Goal: Task Accomplishment & Management: Manage account settings

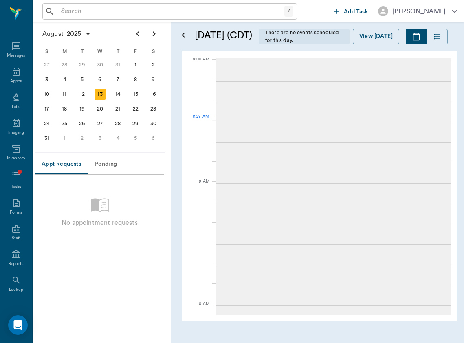
scroll to position [2, 0]
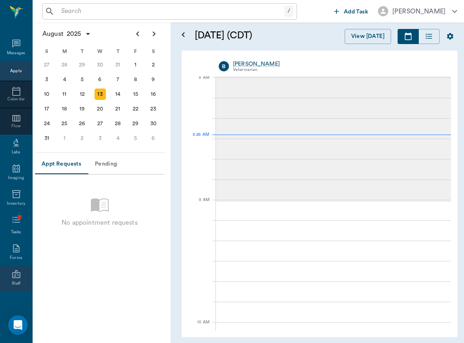
click at [17, 286] on div "Staff" at bounding box center [16, 283] width 9 height 6
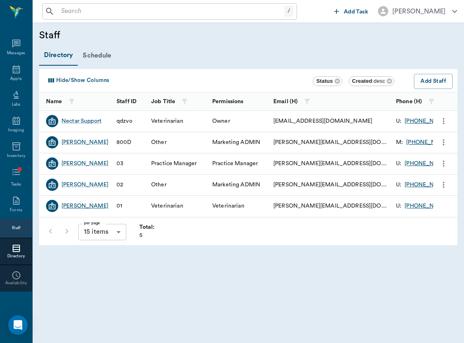
click at [86, 205] on div "[PERSON_NAME]" at bounding box center [85, 206] width 47 height 8
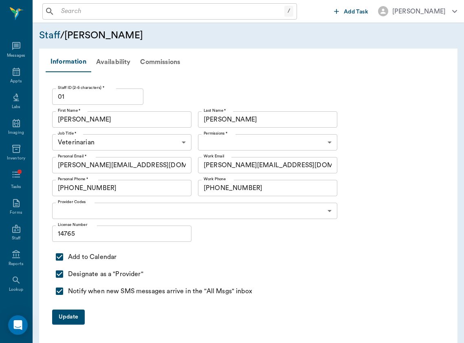
type input "6465b3ec318457f2b453253f"
click at [114, 64] on div "Availability" at bounding box center [113, 62] width 44 height 20
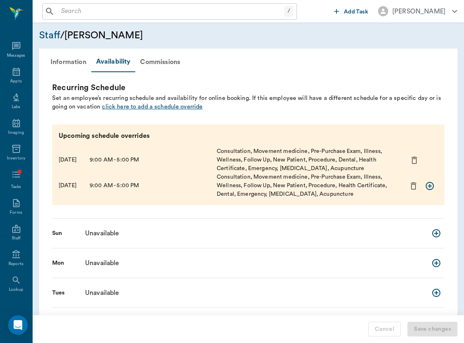
click at [129, 108] on span "click here to add a schedule override" at bounding box center [152, 106] width 101 height 6
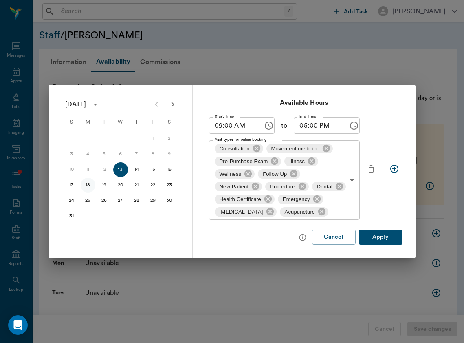
click at [91, 186] on button "18" at bounding box center [88, 185] width 15 height 15
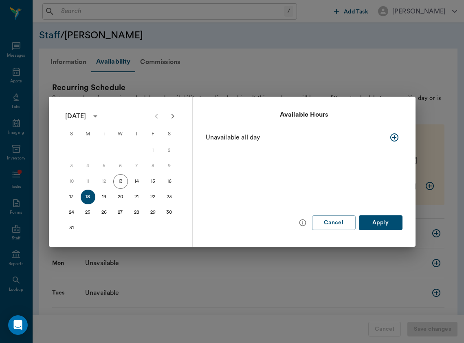
click at [393, 135] on icon "button" at bounding box center [394, 137] width 10 height 10
click at [295, 166] on body "/ ​ Add Task [PERSON_NAME] Nectar Messages Appts Labs Imaging Inventory Tasks F…" at bounding box center [232, 234] width 464 height 469
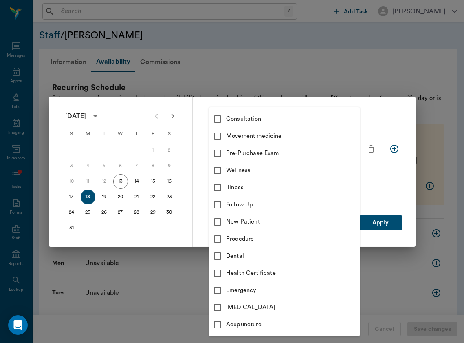
click at [273, 121] on div "Consultation" at bounding box center [293, 118] width 134 height 9
type input "66193437c5bf6463a0ac76eb"
checkbox input "true"
checkbox input "false"
type input "66193437c5bf6463a0ac76eb"
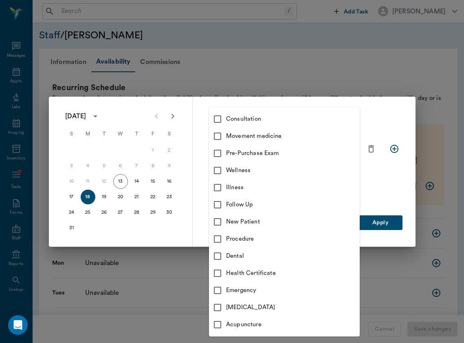
checkbox input "true"
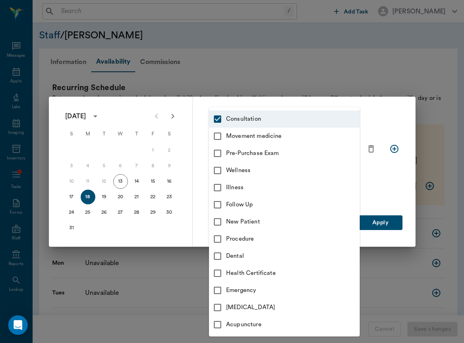
click at [273, 139] on div "Movement medicine" at bounding box center [293, 136] width 134 height 9
type input "66193437c5bf6463a0ac76eb,6656c4aef87a612ea34fb244"
checkbox input "true"
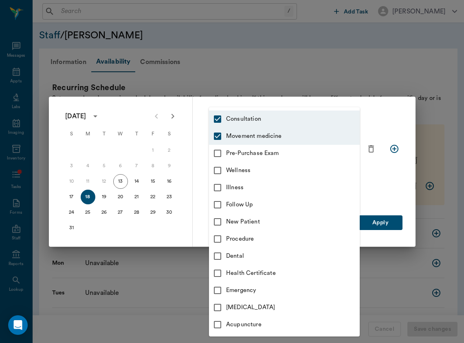
click at [272, 156] on div "Pre-Purchase Exam" at bounding box center [293, 153] width 134 height 9
type input "66193437c5bf6463a0ac76eb,6656c4aef87a612ea34fb244,6656c50bf87a612ea34fb245"
checkbox input "true"
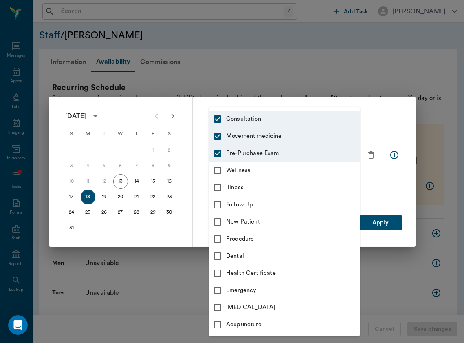
click at [271, 169] on div "Wellness" at bounding box center [293, 170] width 134 height 9
type input "66193437c5bf6463a0ac76eb,6656c4aef87a612ea34fb244,6656c50bf87a612ea34fb245,65d2…"
checkbox input "true"
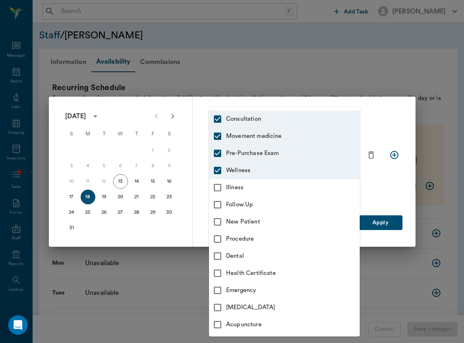
click at [268, 189] on div "Illness" at bounding box center [293, 187] width 134 height 9
type input "66193437c5bf6463a0ac76eb,6656c4aef87a612ea34fb244,6656c50bf87a612ea34fb245,65d2…"
checkbox input "true"
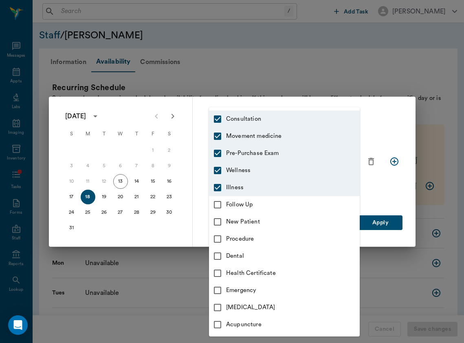
click at [267, 204] on div "Follow Up" at bounding box center [293, 204] width 134 height 9
type input "66193437c5bf6463a0ac76eb,6656c4aef87a612ea34fb244,6656c50bf87a612ea34fb245,65d2…"
checkbox input "true"
click at [267, 218] on div "New Patient" at bounding box center [293, 221] width 134 height 9
type input "66193437c5bf6463a0ac76eb,6656c4aef87a612ea34fb244,6656c50bf87a612ea34fb245,65d2…"
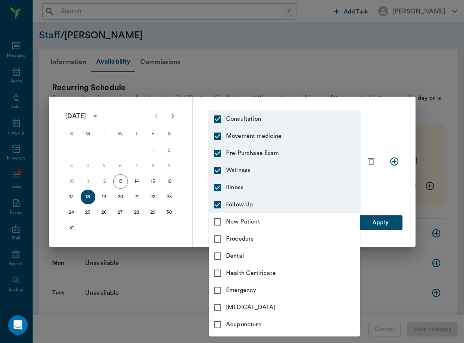
checkbox input "true"
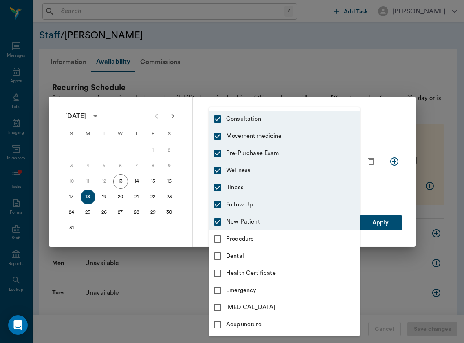
click at [264, 241] on div "Procedure" at bounding box center [293, 238] width 134 height 9
type input "66193437c5bf6463a0ac76eb,6656c4aef87a612ea34fb244,6656c50bf87a612ea34fb245,65d2…"
checkbox input "true"
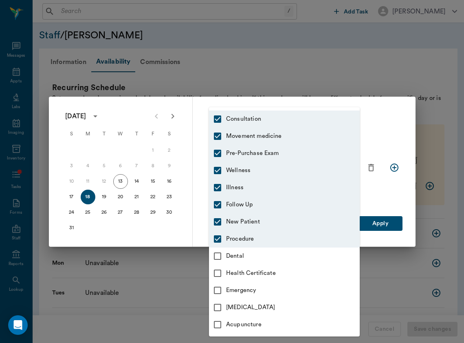
click at [254, 241] on div "Procedure" at bounding box center [293, 238] width 134 height 9
type input "66193437c5bf6463a0ac76eb,6656c4aef87a612ea34fb244,6656c50bf87a612ea34fb245,65d2…"
checkbox input "false"
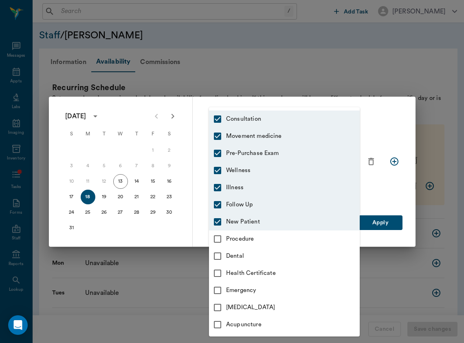
click at [251, 211] on li "Follow Up" at bounding box center [284, 204] width 151 height 17
type input "66193437c5bf6463a0ac76eb,6656c4aef87a612ea34fb244,6656c50bf87a612ea34fb245,65d2…"
checkbox input "false"
click at [250, 191] on div "Illness" at bounding box center [293, 187] width 134 height 9
type input "66193437c5bf6463a0ac76eb,6656c4aef87a612ea34fb244,6656c50bf87a612ea34fb245,65d2…"
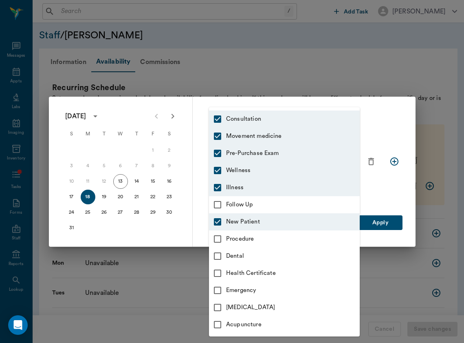
checkbox input "false"
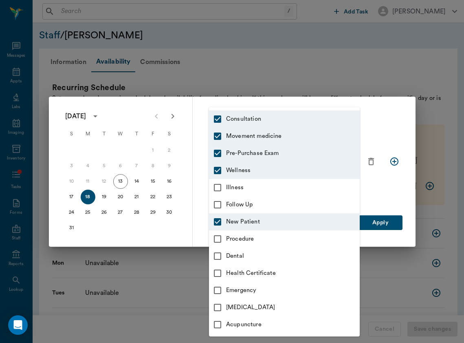
click at [247, 167] on div "Wellness" at bounding box center [293, 170] width 134 height 9
type input "66193437c5bf6463a0ac76eb,6656c4aef87a612ea34fb244,6656c50bf87a612ea34fb245,65d2…"
checkbox input "false"
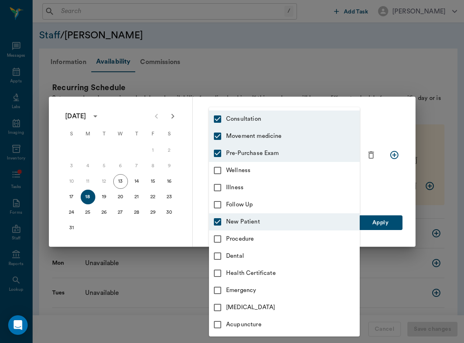
click at [247, 167] on div "Wellness" at bounding box center [293, 170] width 134 height 9
type input "66193437c5bf6463a0ac76eb,6656c4aef87a612ea34fb244,6656c50bf87a612ea34fb245,65d2…"
checkbox input "true"
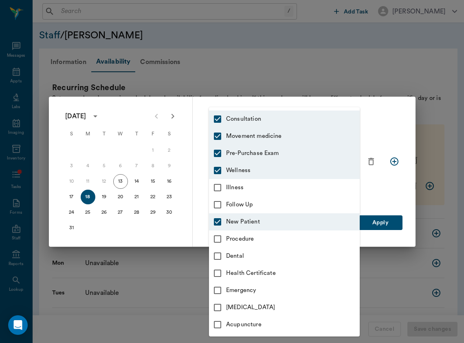
click at [248, 239] on div "Procedure" at bounding box center [293, 238] width 134 height 9
type input "66193437c5bf6463a0ac76eb,6656c4aef87a612ea34fb244,6656c50bf87a612ea34fb245,65d2…"
checkbox input "true"
click at [265, 306] on div "[MEDICAL_DATA]" at bounding box center [293, 307] width 134 height 9
type input "66193437c5bf6463a0ac76eb,6656c4aef87a612ea34fb244,6656c50bf87a612ea34fb245,65d2…"
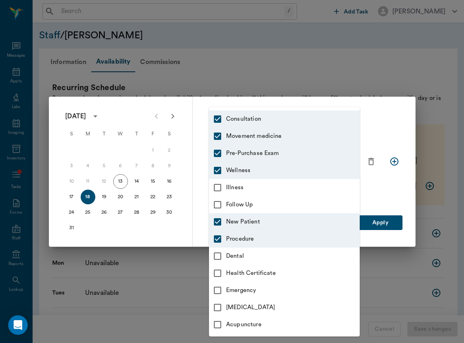
checkbox input "true"
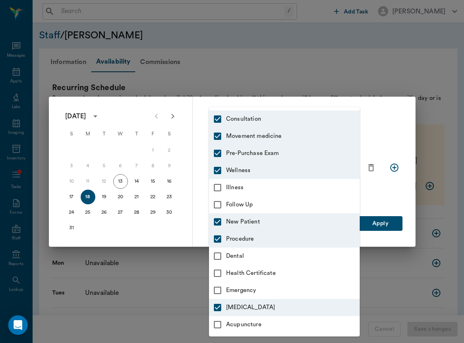
click at [265, 328] on div "Acupuncture" at bounding box center [293, 324] width 134 height 9
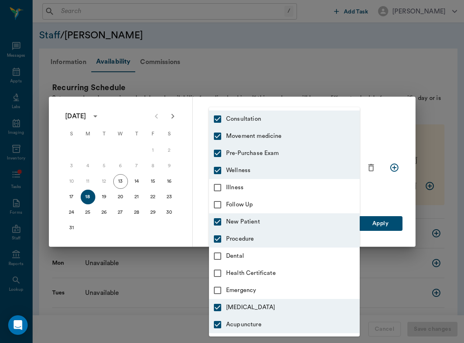
type input "66193437c5bf6463a0ac76eb,6656c4aef87a612ea34fb244,6656c50bf87a612ea34fb245,65d2…"
checkbox input "true"
click at [387, 224] on div at bounding box center [232, 171] width 464 height 343
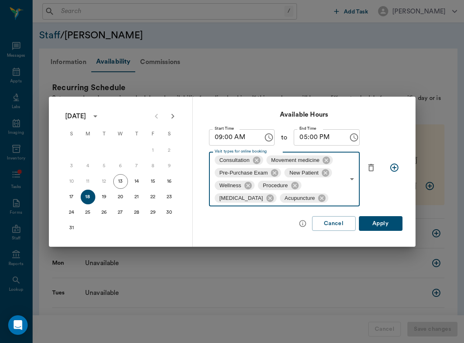
click at [378, 223] on button "Apply" at bounding box center [381, 223] width 44 height 15
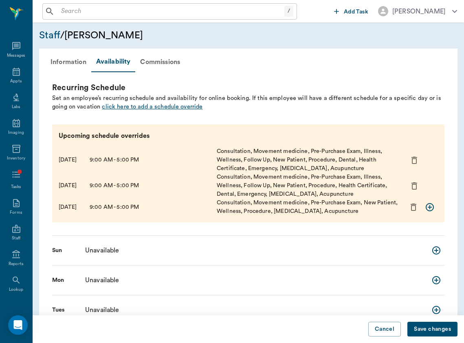
click at [148, 106] on span "click here to add a schedule override" at bounding box center [152, 106] width 101 height 6
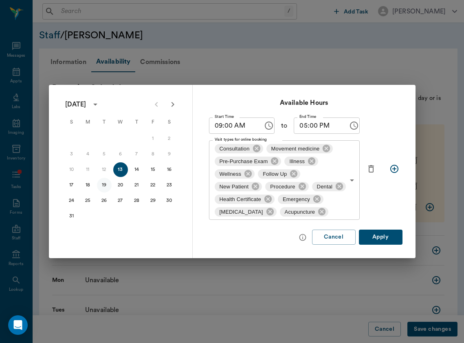
click at [101, 186] on button "19" at bounding box center [104, 185] width 15 height 15
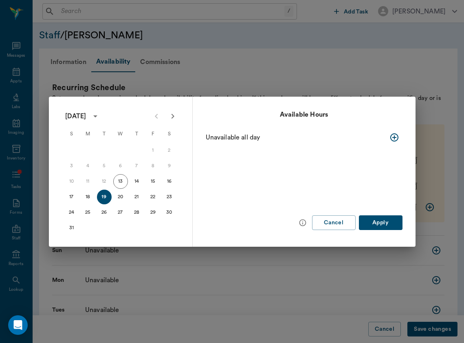
click at [391, 135] on icon "button" at bounding box center [394, 137] width 8 height 8
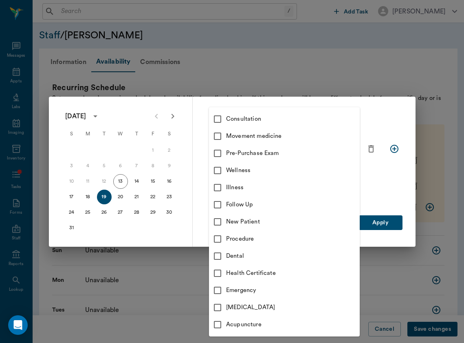
click at [311, 163] on body "/ ​ Add Task [PERSON_NAME] Nectar Messages Appts Labs Imaging Inventory Tasks F…" at bounding box center [232, 243] width 464 height 486
click at [308, 119] on div "Consultation" at bounding box center [293, 118] width 134 height 9
type input "66193437c5bf6463a0ac76eb"
checkbox input "true"
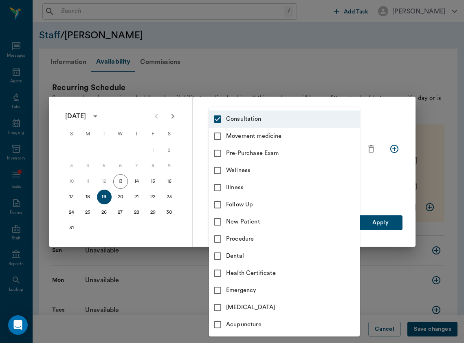
checkbox input "false"
type input "66193437c5bf6463a0ac76eb"
checkbox input "true"
click at [308, 131] on li "Movement medicine" at bounding box center [284, 136] width 151 height 17
type input "66193437c5bf6463a0ac76eb,6656c4aef87a612ea34fb244"
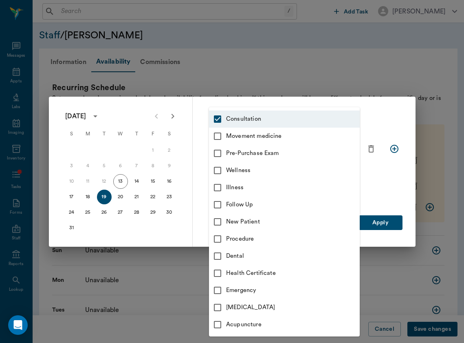
checkbox input "true"
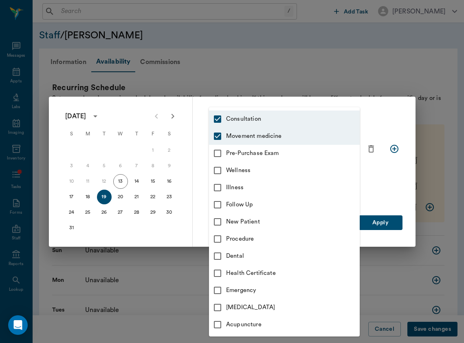
click at [302, 174] on div "Wellness" at bounding box center [293, 170] width 134 height 9
type input "66193437c5bf6463a0ac76eb,6656c4aef87a612ea34fb244,65d2c202a8044d23520120c5"
checkbox input "true"
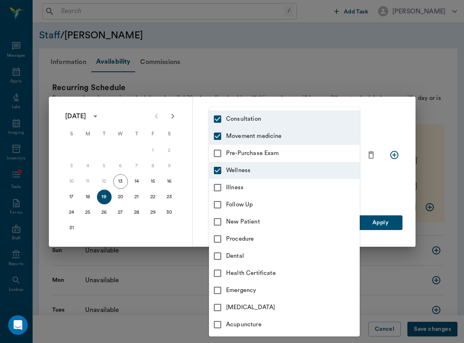
click at [300, 202] on div "Follow Up" at bounding box center [293, 204] width 134 height 9
type input "66193437c5bf6463a0ac76eb,6656c4aef87a612ea34fb244,65d2c202a8044d23520120c5,65d2…"
checkbox input "true"
click at [289, 310] on div "[MEDICAL_DATA]" at bounding box center [293, 307] width 134 height 9
type input "66193437c5bf6463a0ac76eb,6656c4aef87a612ea34fb244,65d2c202a8044d23520120c5,65d2…"
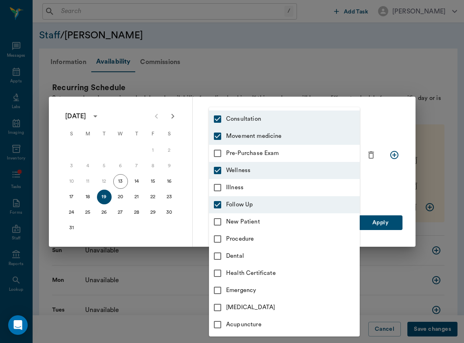
checkbox input "true"
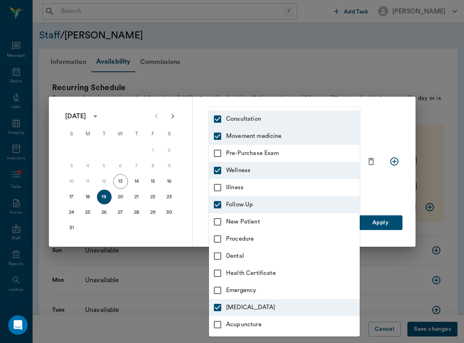
click at [286, 329] on li "Acupuncture" at bounding box center [284, 324] width 151 height 17
type input "66193437c5bf6463a0ac76eb,6656c4aef87a612ea34fb244,65d2c202a8044d23520120c5,65d2…"
checkbox input "true"
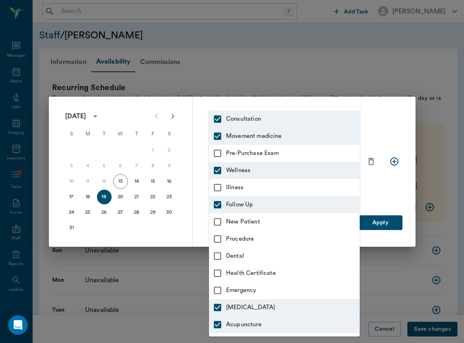
click at [384, 212] on div at bounding box center [232, 171] width 464 height 343
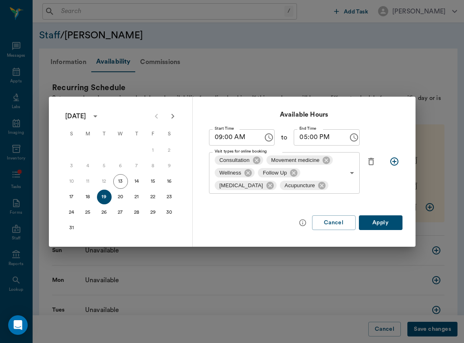
click at [382, 218] on button "Apply" at bounding box center [381, 222] width 44 height 15
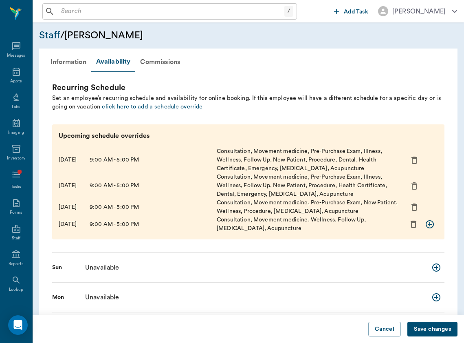
click at [125, 106] on span "click here to add a schedule override" at bounding box center [152, 106] width 101 height 6
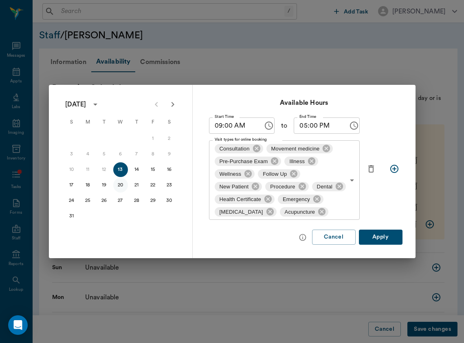
click at [123, 183] on button "20" at bounding box center [120, 185] width 15 height 15
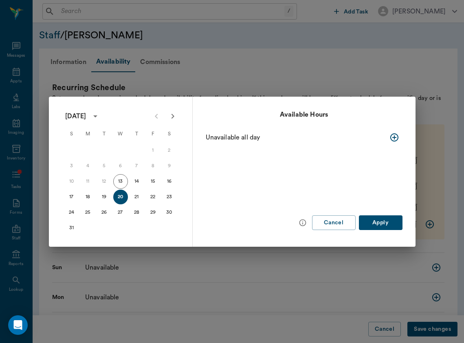
click at [394, 135] on icon "button" at bounding box center [394, 137] width 8 height 8
click at [352, 136] on icon "Choose time, selected time is 5:00 PM" at bounding box center [354, 137] width 10 height 10
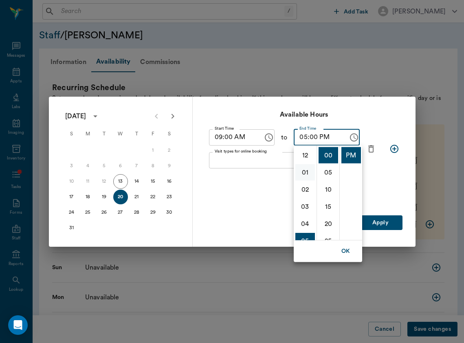
click at [305, 169] on li "01" at bounding box center [305, 172] width 20 height 16
click at [306, 156] on li "12" at bounding box center [305, 155] width 20 height 16
type input "12:00 PM"
click at [377, 165] on div "Start Time 09:00 AM Start Time to End Time 12:00 PM End Time Visit types for on…" at bounding box center [304, 149] width 197 height 46
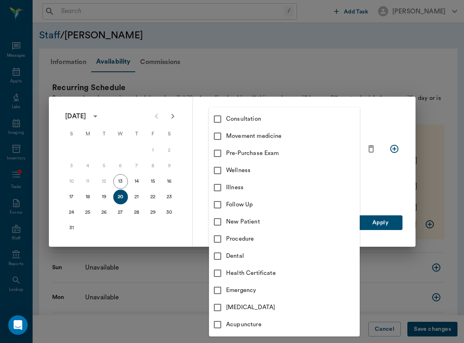
click at [333, 163] on body "/ ​ Add Task [PERSON_NAME] Nectar Messages Appts Labs Imaging Inventory Tasks F…" at bounding box center [232, 251] width 464 height 503
click at [311, 112] on li "Consultation" at bounding box center [284, 118] width 151 height 17
type input "66193437c5bf6463a0ac76eb"
checkbox input "true"
checkbox input "false"
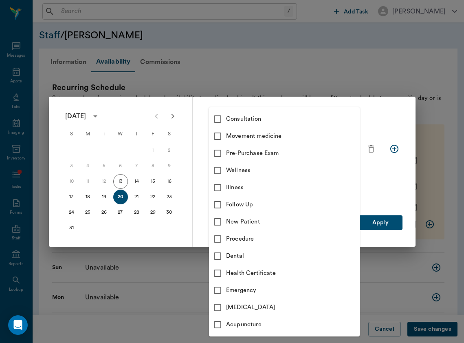
type input "66193437c5bf6463a0ac76eb"
checkbox input "true"
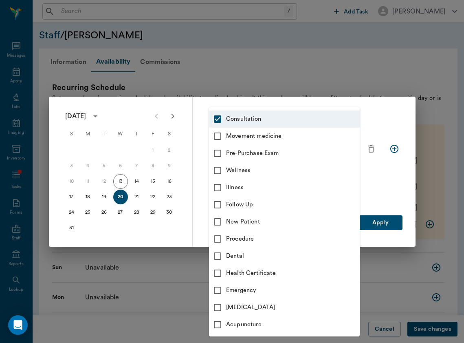
click at [307, 138] on div "Movement medicine" at bounding box center [293, 136] width 134 height 9
type input "66193437c5bf6463a0ac76eb,6656c4aef87a612ea34fb244"
checkbox input "true"
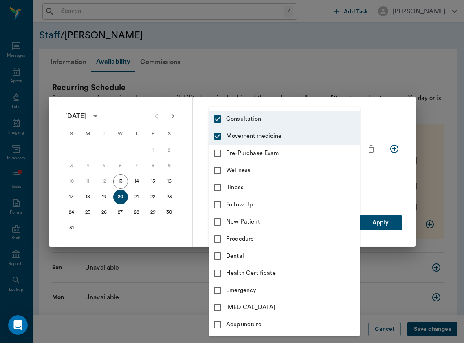
click at [296, 177] on li "Wellness" at bounding box center [284, 170] width 151 height 17
type input "66193437c5bf6463a0ac76eb,6656c4aef87a612ea34fb244,65d2c202a8044d23520120c5"
checkbox input "true"
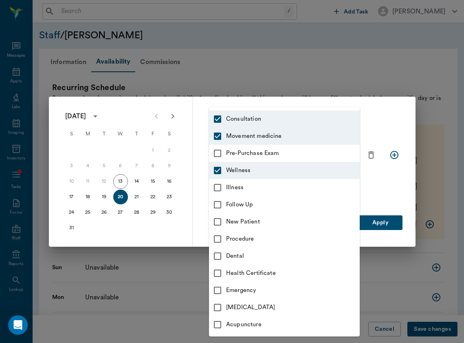
click at [301, 207] on div "Follow Up" at bounding box center [293, 204] width 134 height 9
type input "66193437c5bf6463a0ac76eb,6656c4aef87a612ea34fb244,65d2c202a8044d23520120c5,65d2…"
checkbox input "true"
click at [300, 302] on li "[MEDICAL_DATA]" at bounding box center [284, 307] width 151 height 17
type input "66193437c5bf6463a0ac76eb,6656c4aef87a612ea34fb244,65d2c202a8044d23520120c5,65d2…"
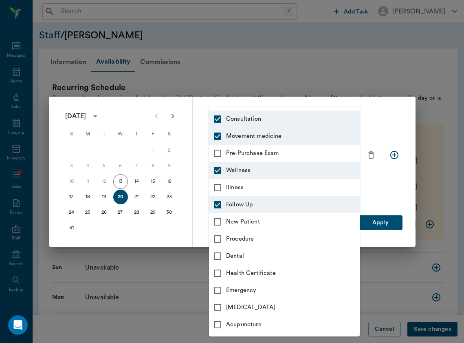
checkbox input "true"
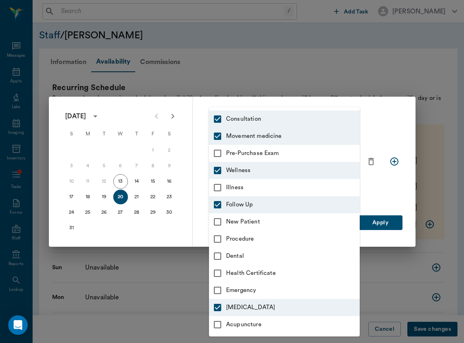
click at [300, 302] on li "[MEDICAL_DATA]" at bounding box center [284, 307] width 151 height 17
type input "66193437c5bf6463a0ac76eb,6656c4aef87a612ea34fb244,65d2c202a8044d23520120c5,65d2…"
checkbox input "false"
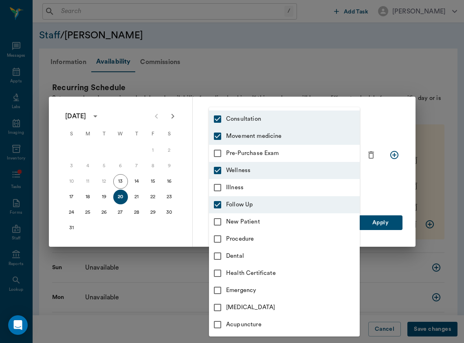
click at [300, 302] on li "[MEDICAL_DATA]" at bounding box center [284, 307] width 151 height 17
type input "66193437c5bf6463a0ac76eb,6656c4aef87a612ea34fb244,65d2c202a8044d23520120c5,65d2…"
checkbox input "true"
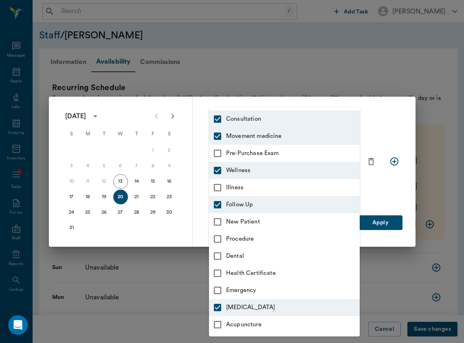
click at [296, 331] on li "Acupuncture" at bounding box center [284, 324] width 151 height 17
type input "66193437c5bf6463a0ac76eb,6656c4aef87a612ea34fb244,65d2c202a8044d23520120c5,65d2…"
checkbox input "true"
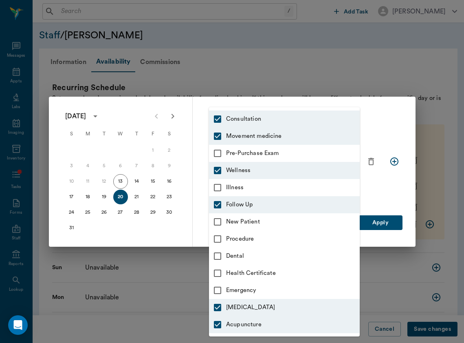
click at [384, 224] on div at bounding box center [232, 171] width 464 height 343
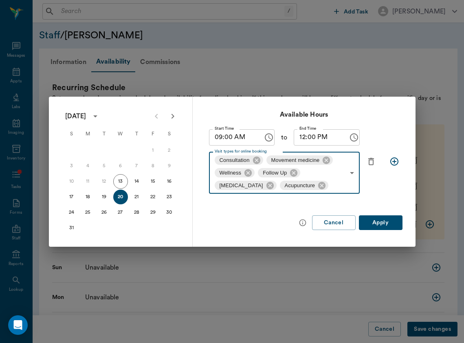
click at [390, 221] on button "Apply" at bounding box center [381, 222] width 44 height 15
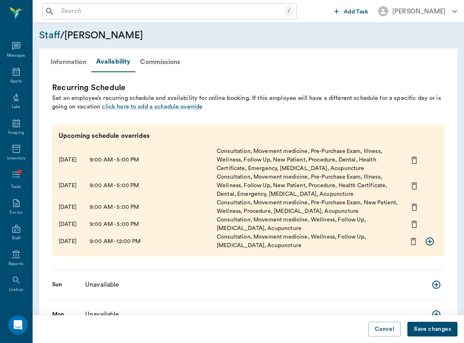
click at [427, 330] on button "Save changes" at bounding box center [432, 328] width 50 height 15
click at [28, 73] on div "Appts" at bounding box center [16, 77] width 32 height 26
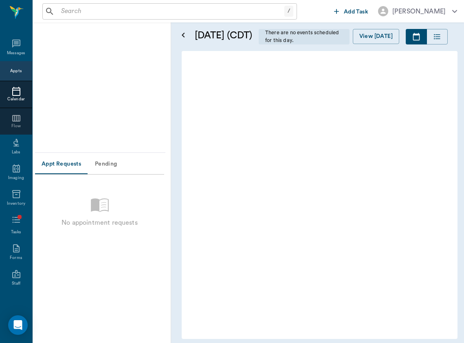
scroll to position [0, 0]
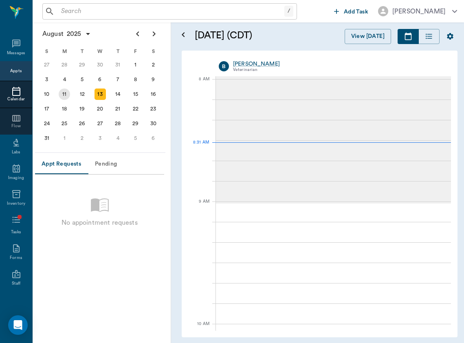
click at [67, 95] on div "11" at bounding box center [64, 93] width 11 height 11
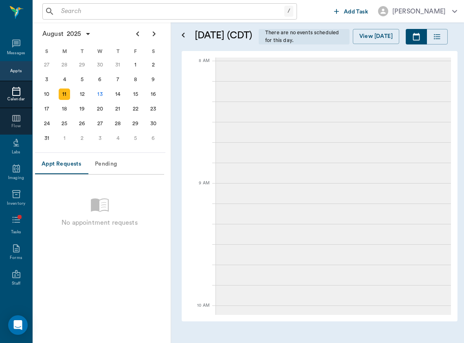
click at [64, 113] on div "18" at bounding box center [64, 108] width 11 height 11
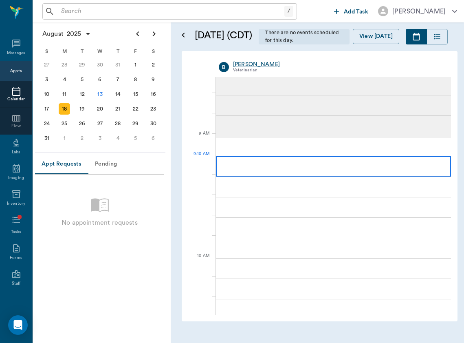
scroll to position [69, 0]
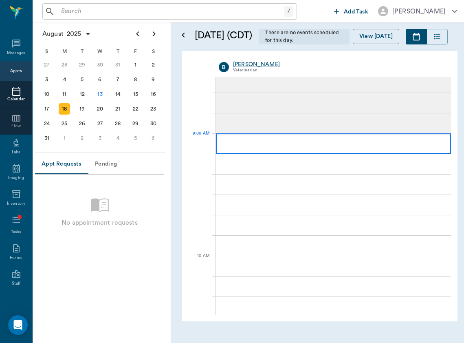
click at [278, 154] on div at bounding box center [333, 143] width 235 height 20
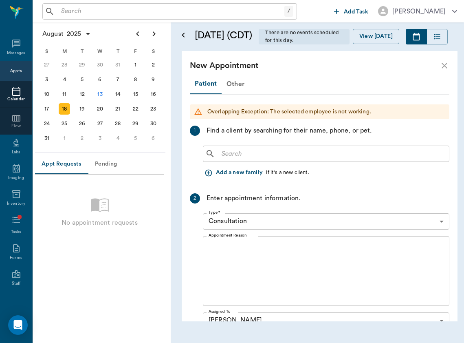
scroll to position [0, 0]
click at [237, 94] on div "Other" at bounding box center [236, 84] width 28 height 20
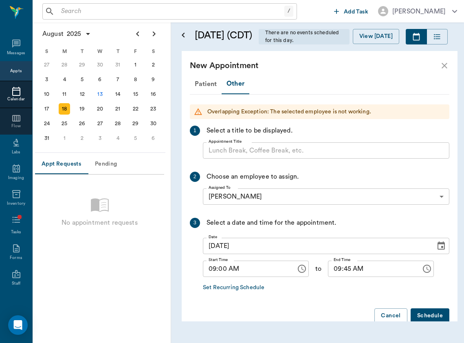
click at [242, 158] on input "Appointment Title" at bounding box center [326, 150] width 246 height 16
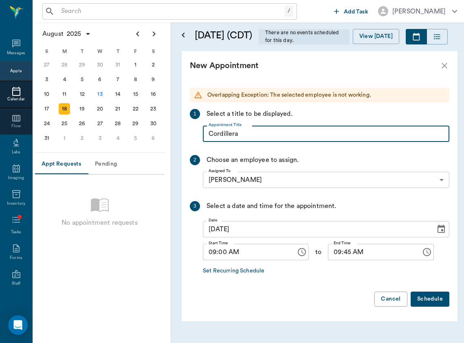
scroll to position [16, 0]
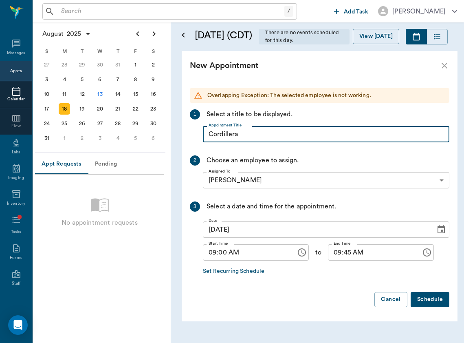
type input "Cordillera"
click at [337, 260] on input "09:45 AM" at bounding box center [372, 252] width 88 height 16
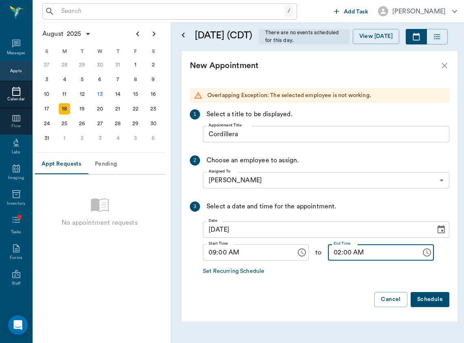
type input "02:00 PM"
click at [425, 307] on button "Schedule" at bounding box center [430, 299] width 39 height 15
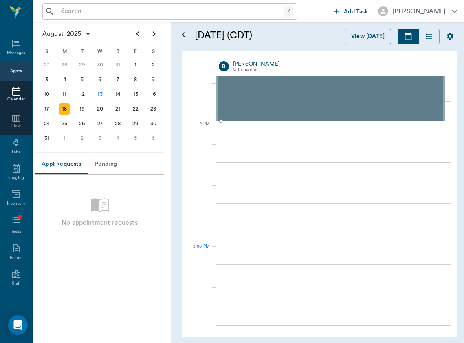
scroll to position [695, 0]
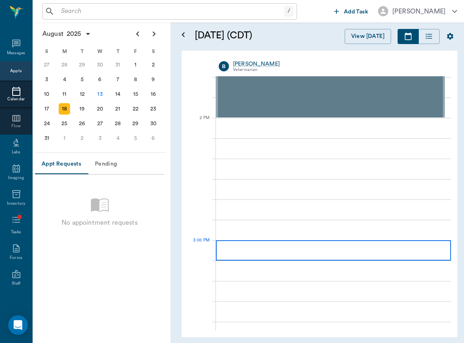
click at [319, 246] on div at bounding box center [333, 250] width 235 height 20
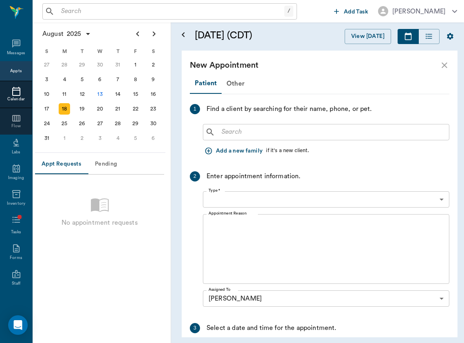
type input "[DATE]"
type input "03:00 PM"
type input "03:45 PM"
click at [235, 82] on div "Other" at bounding box center [236, 84] width 28 height 20
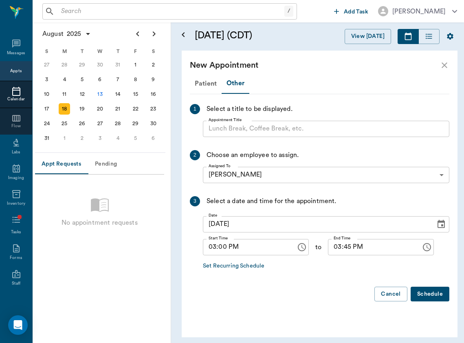
click at [239, 129] on input "Appointment Title" at bounding box center [326, 129] width 246 height 16
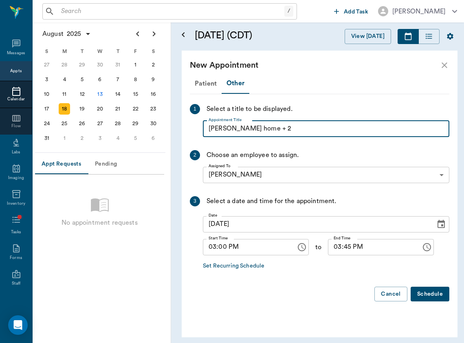
type input "[PERSON_NAME] home + 2"
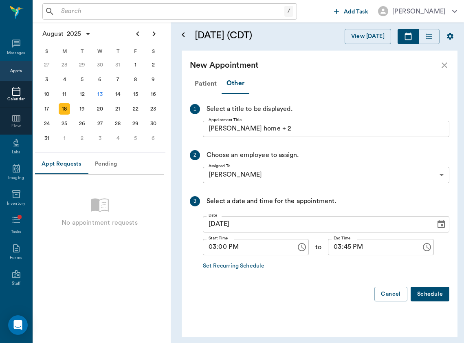
click at [427, 247] on icon "Choose time, selected time is 3:45 PM" at bounding box center [427, 247] width 10 height 10
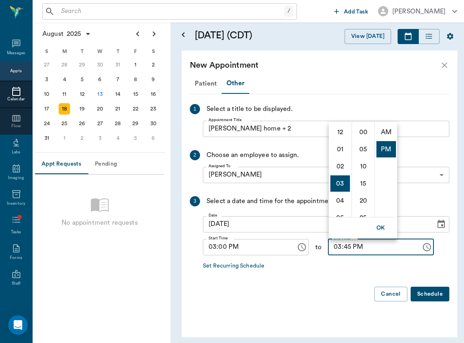
scroll to position [17, 0]
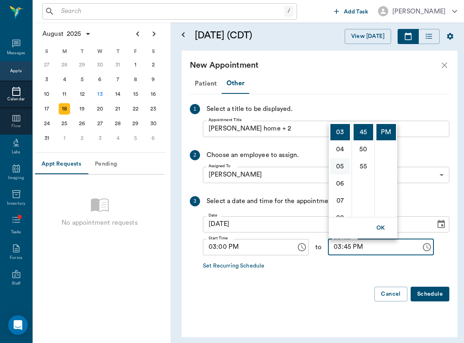
click at [342, 172] on li "05" at bounding box center [340, 166] width 20 height 16
click at [342, 156] on li "06" at bounding box center [340, 149] width 20 height 16
click at [383, 226] on button "OK" at bounding box center [381, 227] width 26 height 15
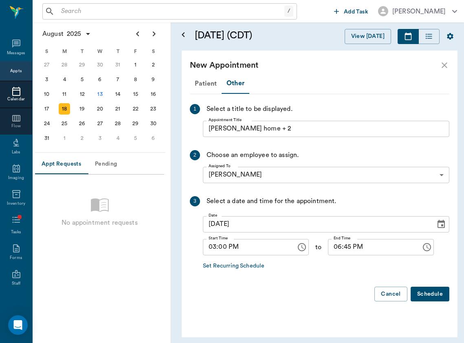
click at [358, 251] on input "06:45 PM" at bounding box center [372, 247] width 88 height 16
click at [430, 245] on icon "Choose time, selected time is 6:45 PM" at bounding box center [427, 247] width 10 height 10
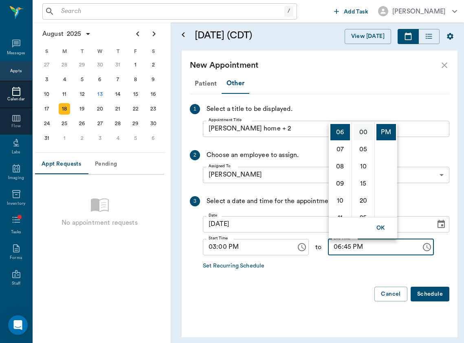
scroll to position [0, 0]
click at [363, 134] on li "00" at bounding box center [364, 132] width 20 height 16
type input "06:00 PM"
click at [408, 265] on div "Set Recurring Schedule" at bounding box center [326, 265] width 246 height 15
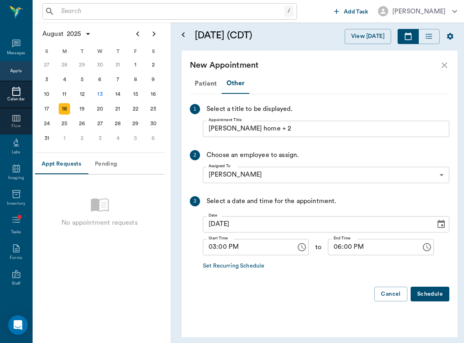
click at [429, 294] on button "Schedule" at bounding box center [430, 293] width 39 height 15
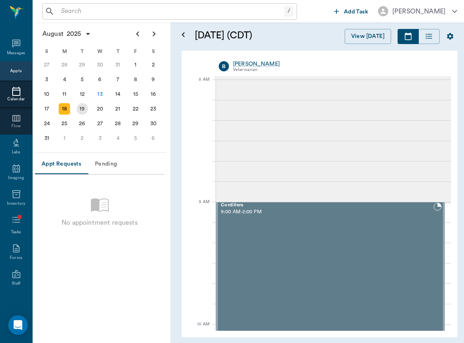
click at [84, 110] on div "19" at bounding box center [82, 108] width 11 height 11
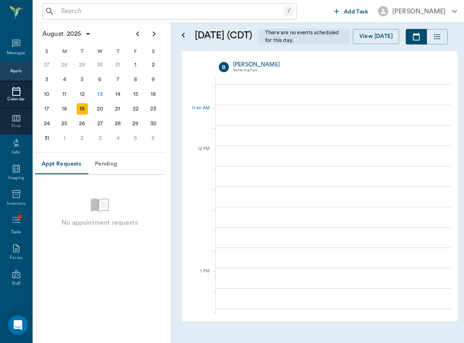
scroll to position [447, 0]
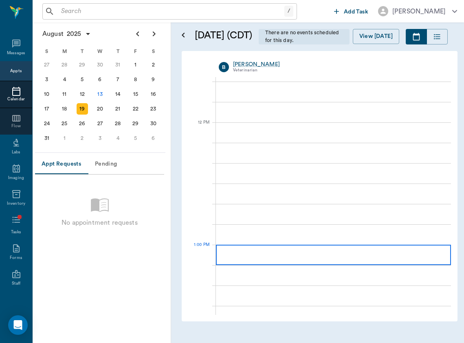
click at [314, 265] on div at bounding box center [333, 254] width 235 height 20
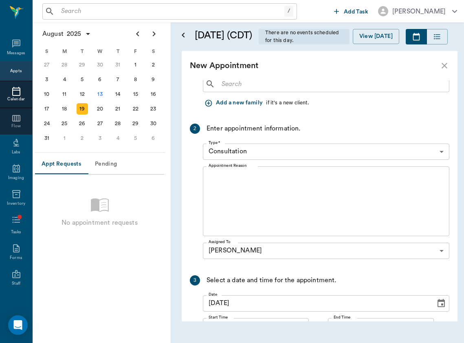
scroll to position [24, 0]
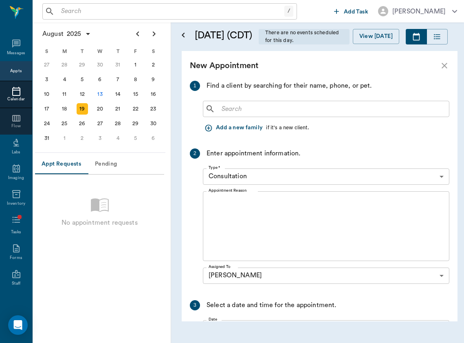
click at [240, 114] on input "text" at bounding box center [331, 108] width 227 height 11
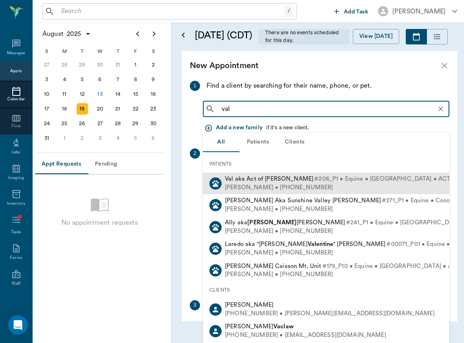
click at [257, 187] on div "[PERSON_NAME] • [PHONE_NUMBER]" at bounding box center [342, 187] width 235 height 9
type input "val"
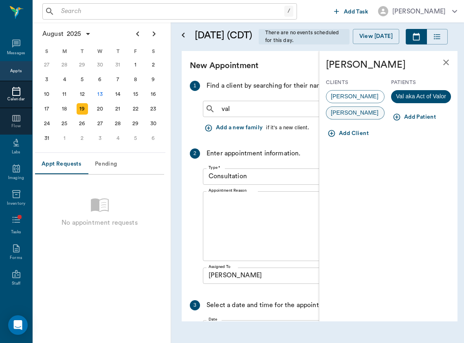
click at [347, 119] on div "[PERSON_NAME]" at bounding box center [355, 112] width 59 height 13
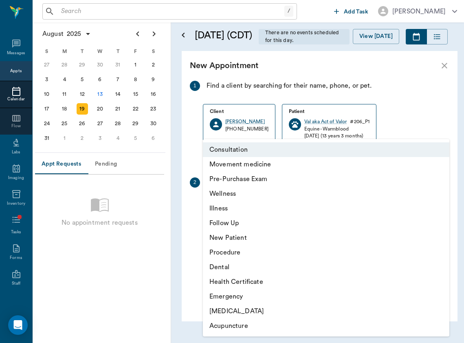
click at [299, 223] on body "/ ​ Add Task [PERSON_NAME] Nectar Messages Appts Calendar Flow Labs Imaging Inv…" at bounding box center [232, 171] width 464 height 343
click at [304, 167] on li "Movement medicine" at bounding box center [326, 164] width 246 height 15
type input "6656c4aef87a612ea34fb244"
type input "02:00 PM"
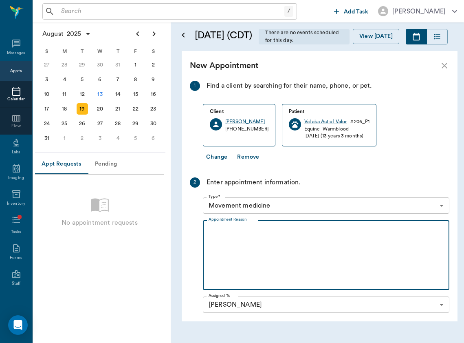
click at [313, 253] on textarea "Appointment Reason" at bounding box center [326, 255] width 235 height 56
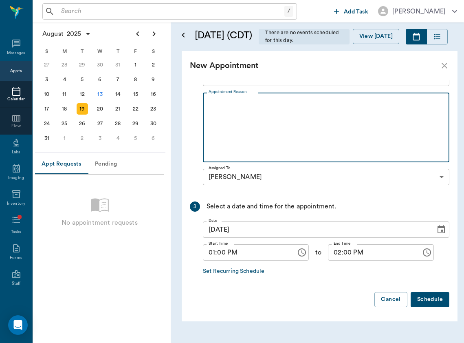
scroll to position [151, 0]
type textarea "O has to leave by 2:30"
click at [423, 307] on button "Schedule" at bounding box center [430, 299] width 39 height 15
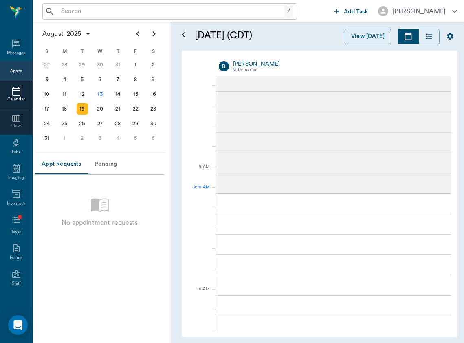
scroll to position [8, 0]
click at [141, 6] on input "text" at bounding box center [171, 11] width 227 height 11
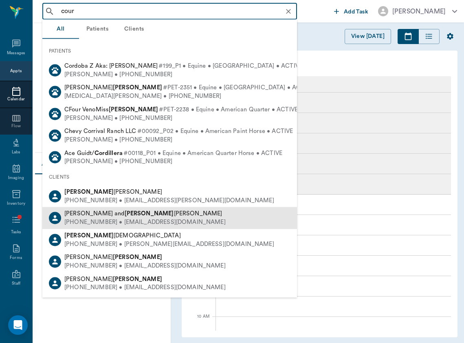
click at [147, 207] on div "[PERSON_NAME] and [PERSON_NAME] [PHONE_NUMBER] • [EMAIL_ADDRESS][DOMAIN_NAME]" at bounding box center [169, 218] width 255 height 22
type input "cour"
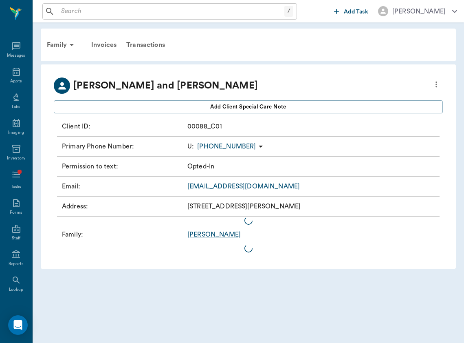
click at [104, 17] on input "text" at bounding box center [171, 11] width 227 height 11
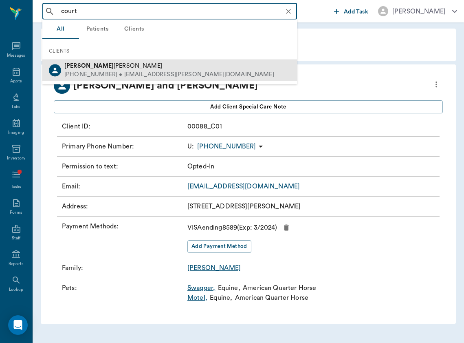
click at [107, 77] on div "[PHONE_NUMBER] • [EMAIL_ADDRESS][PERSON_NAME][DOMAIN_NAME]" at bounding box center [169, 74] width 210 height 9
type input "court"
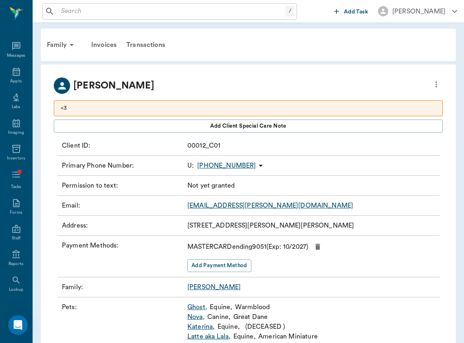
click at [65, 33] on div "Family Invoices Transactions" at bounding box center [248, 45] width 415 height 33
click at [64, 44] on div "Family" at bounding box center [62, 45] width 40 height 20
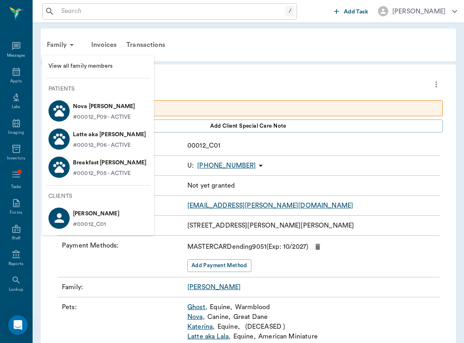
click at [77, 174] on p "#00012_P05 - ACTIVE" at bounding box center [102, 173] width 58 height 9
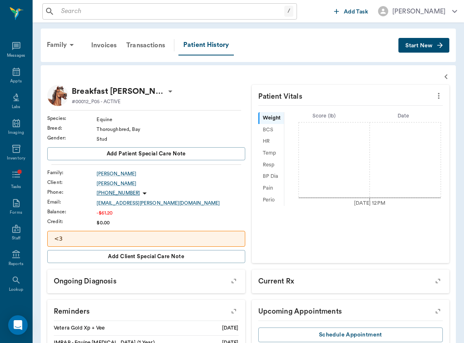
scroll to position [0, 0]
click at [442, 42] on icon "button" at bounding box center [440, 45] width 8 height 8
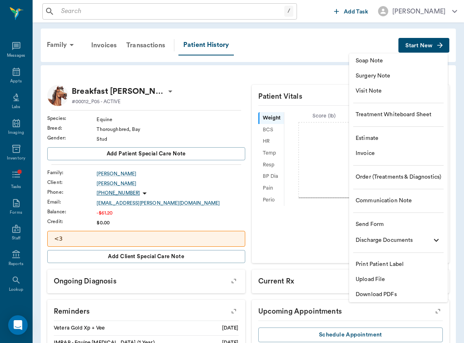
click at [429, 88] on span "Visit Note" at bounding box center [399, 91] width 86 height 9
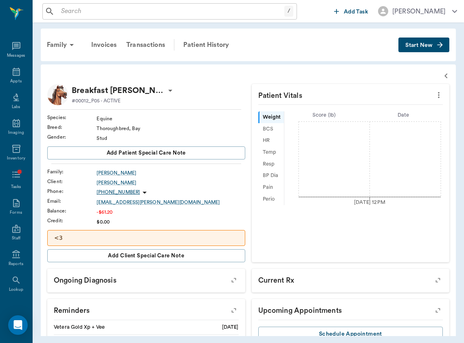
type input "[DATE]"
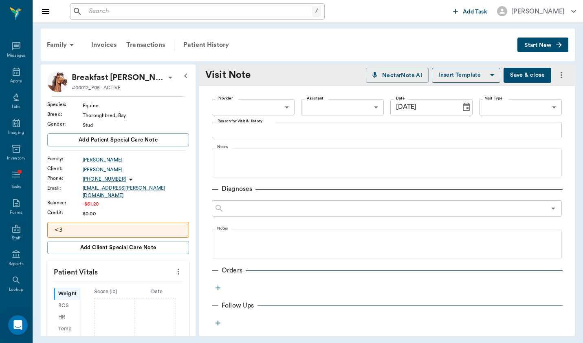
click at [250, 101] on body "/ ​ Add Task [PERSON_NAME] Nectar Messages Appts Labs Imaging Inventory Tasks F…" at bounding box center [291, 171] width 583 height 343
click at [253, 121] on li "[PERSON_NAME]" at bounding box center [253, 126] width 83 height 15
type input "649b3e03b5bc7e03f9326794"
click at [360, 102] on body "/ ​ Add Task [PERSON_NAME] Nectar Messages Appts Labs Imaging Inventory Tasks F…" at bounding box center [291, 171] width 583 height 343
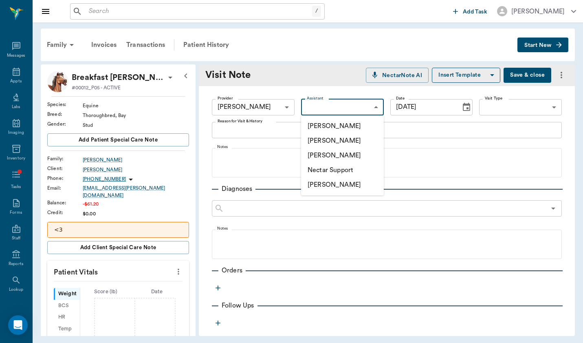
click at [464, 125] on div at bounding box center [291, 171] width 583 height 343
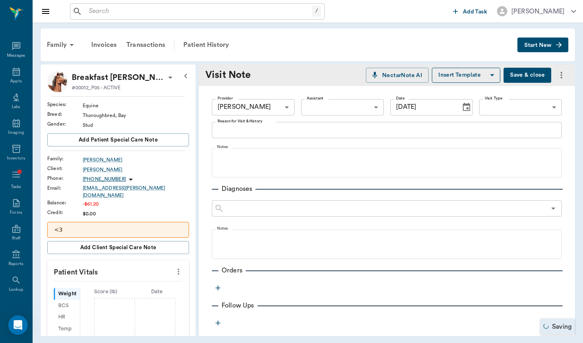
click at [464, 108] on body "/ ​ Add Task [PERSON_NAME] Nectar Messages Appts Labs Imaging Inventory Tasks F…" at bounding box center [291, 171] width 583 height 343
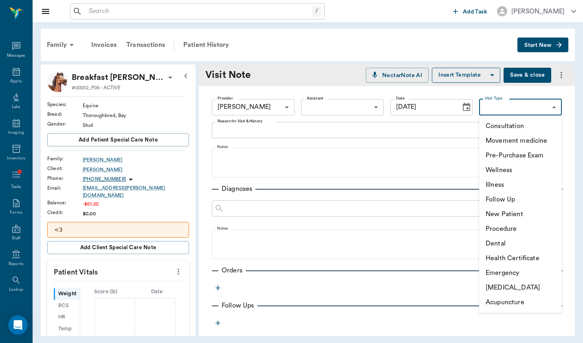
click at [464, 137] on li "Movement medicine" at bounding box center [520, 140] width 83 height 15
type input "6656c4aef87a612ea34fb244"
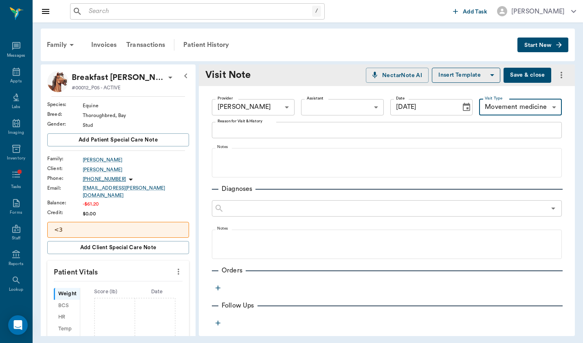
click at [462, 128] on textarea "Reason for Visit & History" at bounding box center [387, 129] width 339 height 9
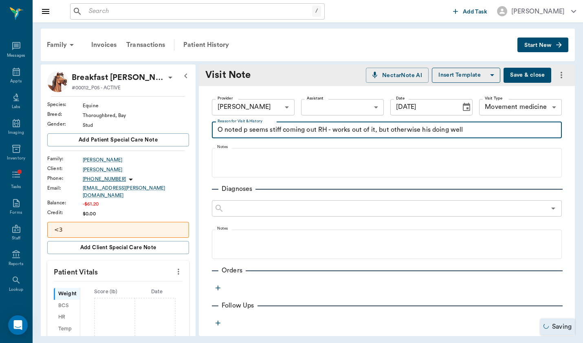
click at [429, 128] on textarea "O noted p seems stiff coming out RH - works out of it, but otherwise his doing …" at bounding box center [387, 129] width 339 height 9
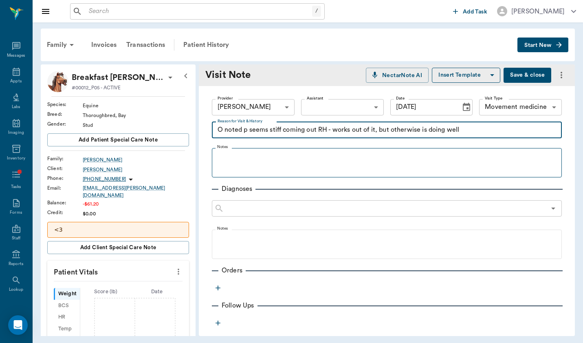
type textarea "O noted p seems stiff coming out RH - works out of it, but otherwise is doing w…"
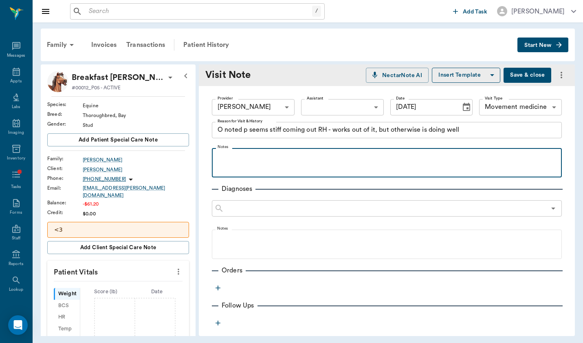
click at [389, 155] on p at bounding box center [387, 157] width 342 height 10
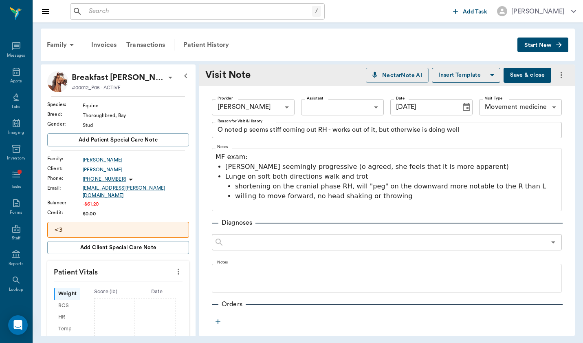
click at [464, 112] on icon "Choose date, selected date is Aug 13, 2025" at bounding box center [467, 107] width 10 height 10
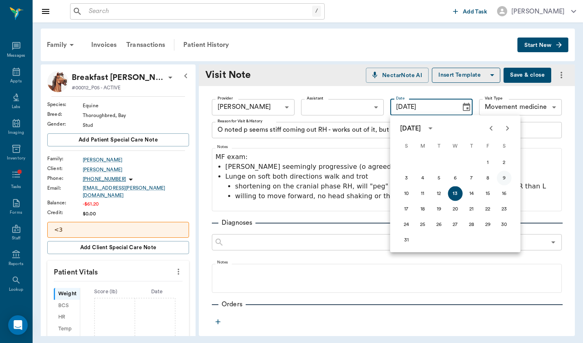
click at [464, 179] on button "9" at bounding box center [504, 178] width 15 height 15
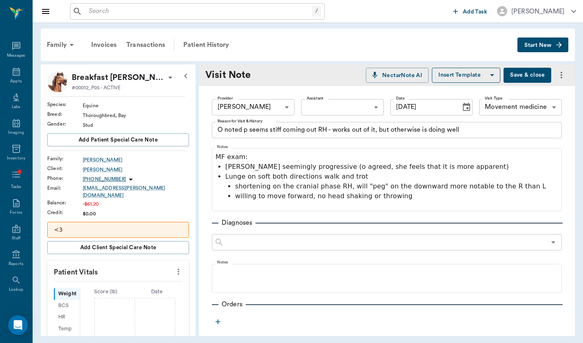
click at [464, 108] on icon "Choose date, selected date is Aug 9, 2025" at bounding box center [467, 107] width 10 height 10
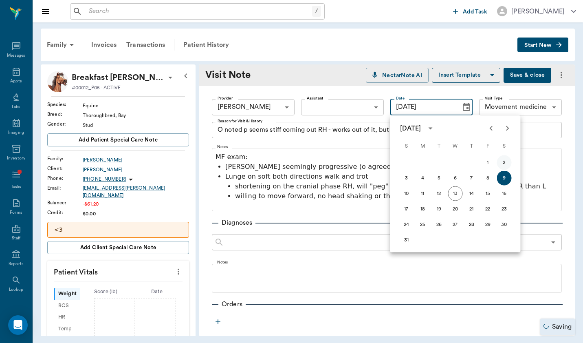
click at [464, 158] on button "2" at bounding box center [504, 162] width 15 height 15
type input "[DATE]"
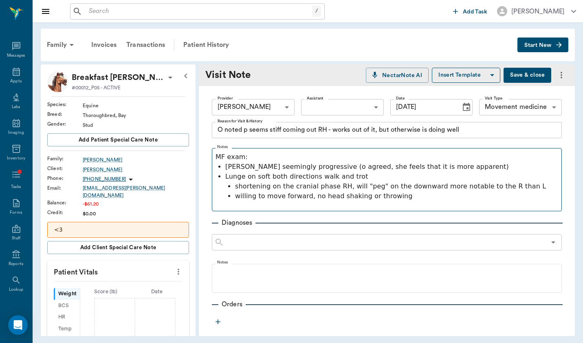
click at [464, 107] on button "Choose date, selected date is Aug 2, 2025" at bounding box center [466, 107] width 16 height 16
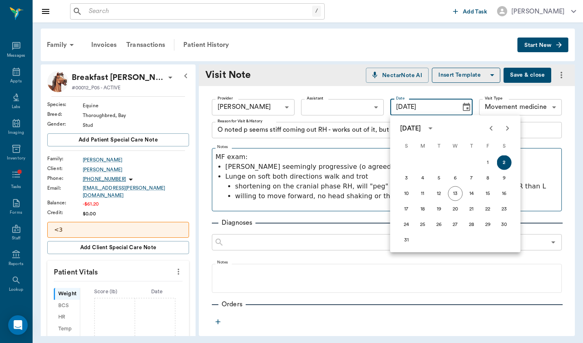
click at [464, 162] on button "2" at bounding box center [504, 162] width 15 height 15
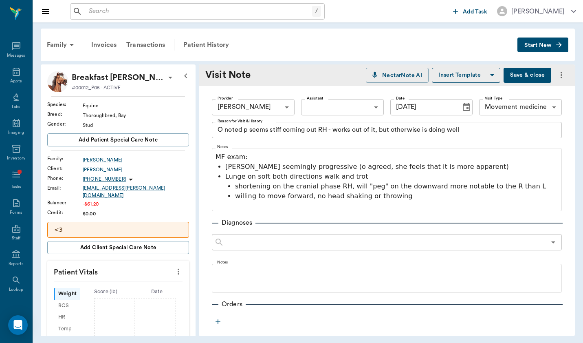
click at [464, 107] on button "Choose date, selected date is Aug 2, 2025" at bounding box center [466, 107] width 16 height 16
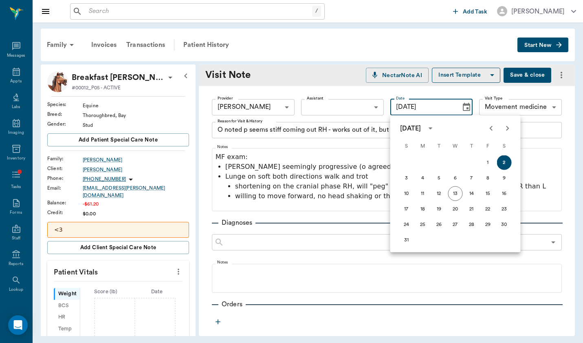
click at [258, 250] on div "​" at bounding box center [387, 242] width 350 height 16
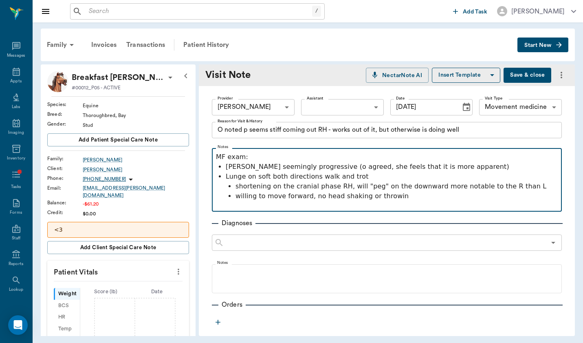
click at [364, 181] on p "shortening on the cranial phase RH, will "peg" on the downward more notable to …" at bounding box center [396, 186] width 322 height 10
click at [457, 168] on p "[PERSON_NAME] seemingly progressive (o agreed, she feels that it is more appare…" at bounding box center [392, 167] width 332 height 10
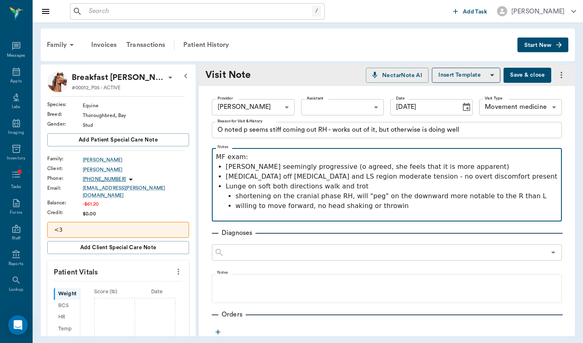
click at [424, 209] on p "willing to move forward, no head shaking or throwin" at bounding box center [396, 206] width 322 height 10
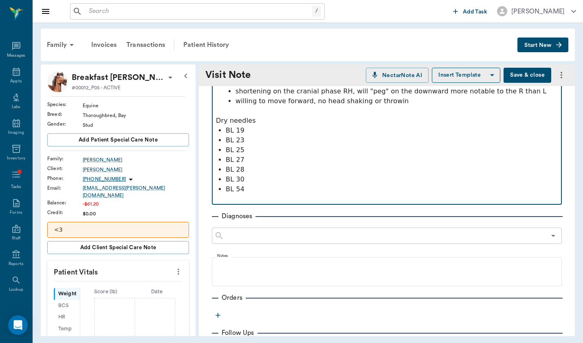
scroll to position [106, 0]
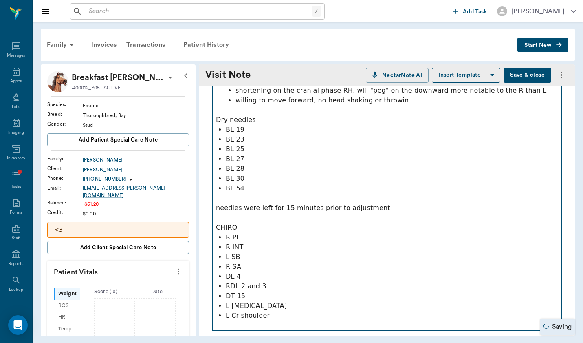
click at [242, 222] on p "CHIRO" at bounding box center [387, 227] width 342 height 10
click at [246, 244] on p "R INT" at bounding box center [392, 247] width 332 height 10
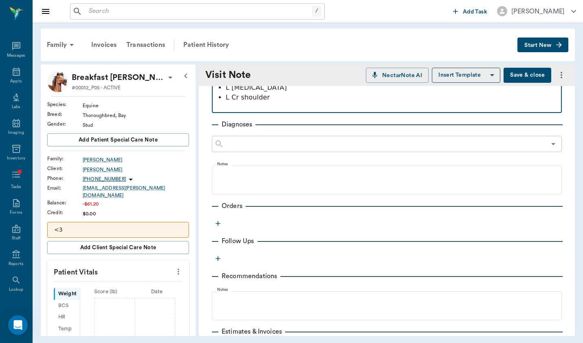
scroll to position [334, 0]
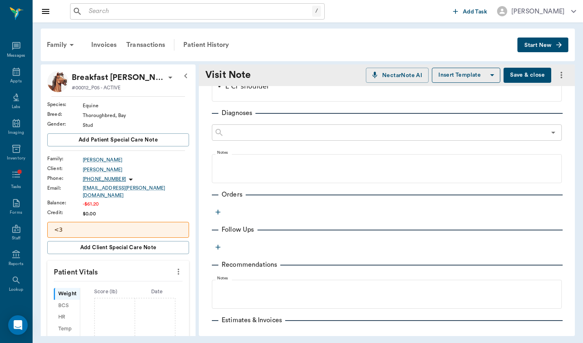
click at [220, 214] on icon "button" at bounding box center [218, 212] width 8 height 8
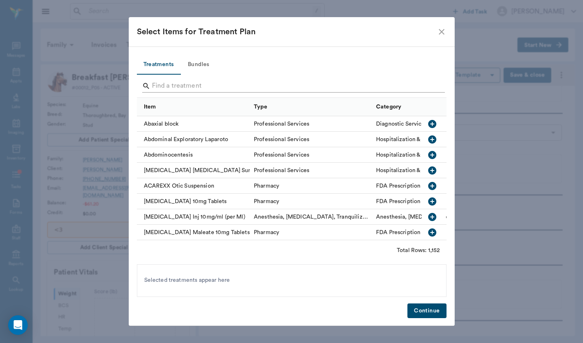
click at [194, 88] on input "Search" at bounding box center [292, 85] width 281 height 13
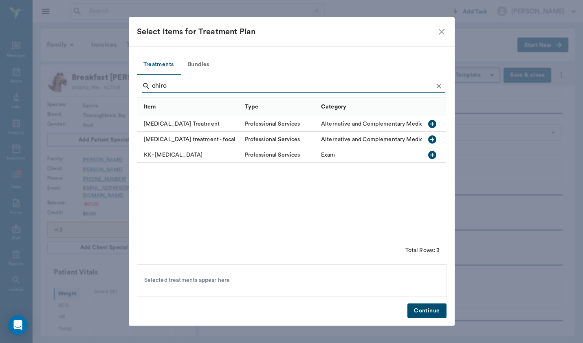
type input "chiro"
click at [195, 121] on div "[MEDICAL_DATA] Treatment" at bounding box center [189, 123] width 104 height 15
drag, startPoint x: 181, startPoint y: 94, endPoint x: 173, endPoint y: 84, distance: 12.5
click at [173, 84] on input "chiro" at bounding box center [292, 85] width 281 height 13
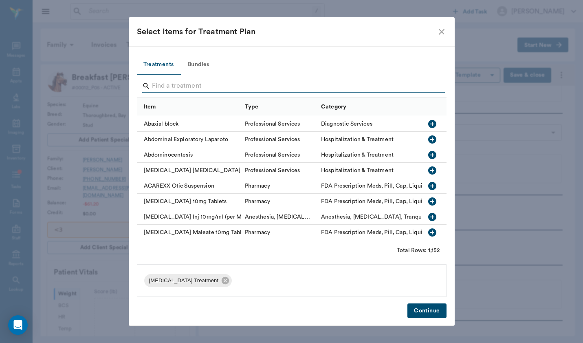
click at [440, 34] on icon "close" at bounding box center [442, 32] width 10 height 10
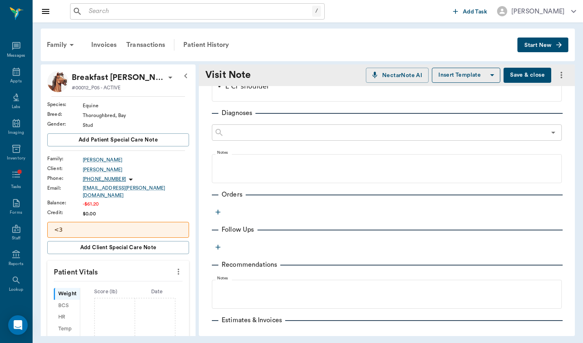
click at [220, 211] on icon "button" at bounding box center [218, 212] width 8 height 8
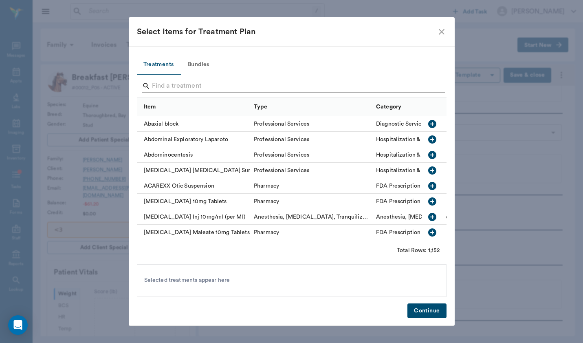
click at [198, 79] on input "Search" at bounding box center [292, 85] width 281 height 13
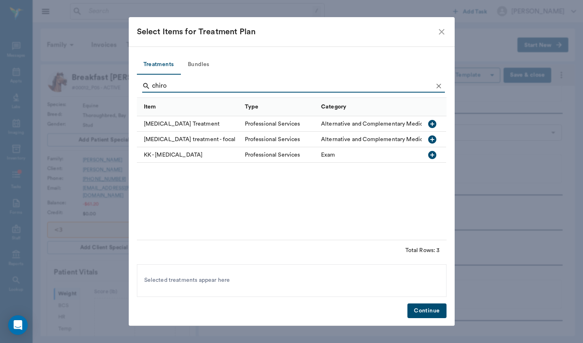
click at [196, 125] on div "[MEDICAL_DATA] Treatment" at bounding box center [189, 123] width 104 height 15
click at [177, 80] on input "chiro" at bounding box center [292, 85] width 281 height 13
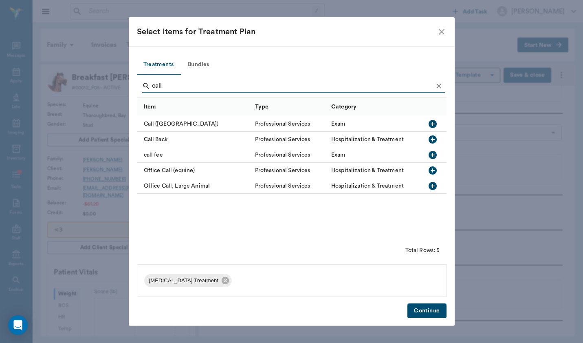
type input "call"
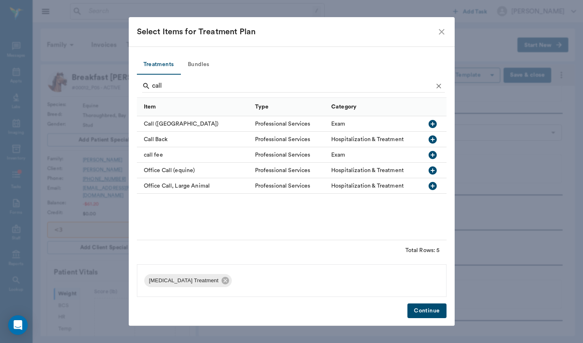
click at [158, 158] on div "call fee" at bounding box center [194, 154] width 114 height 15
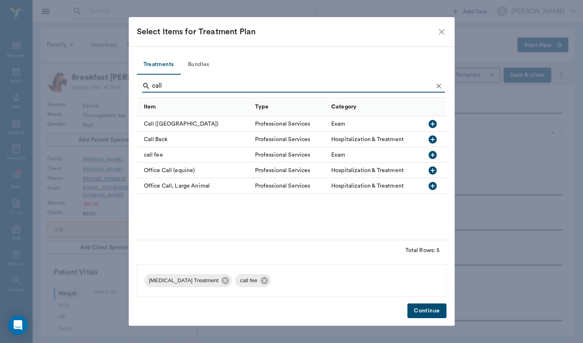
click at [420, 310] on button "Continue" at bounding box center [426, 310] width 39 height 15
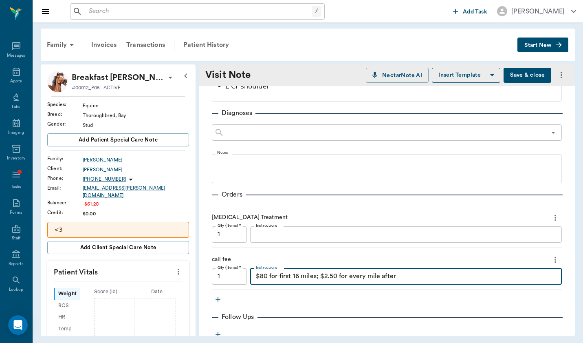
click at [302, 277] on textarea "$80 for first 16 miles; $2.50 for every mile after" at bounding box center [406, 275] width 300 height 9
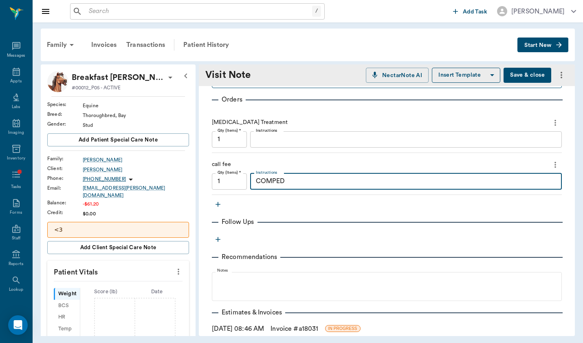
scroll to position [429, 0]
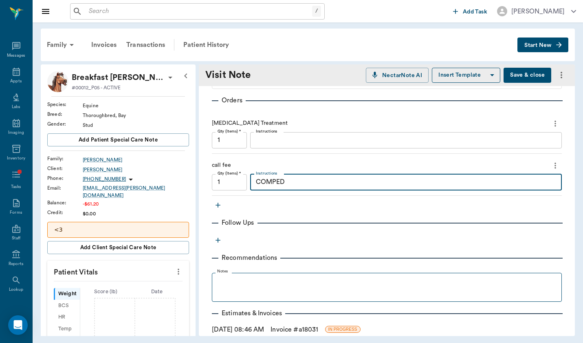
type textarea "COMPED"
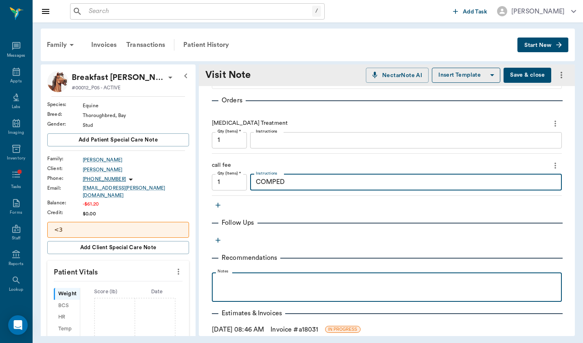
click at [236, 291] on div at bounding box center [387, 286] width 342 height 20
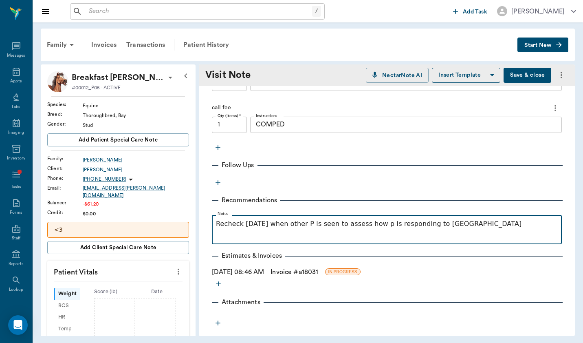
scroll to position [486, 0]
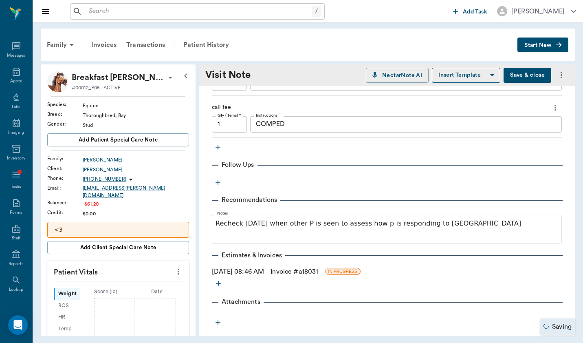
click at [293, 275] on link "Invoice # a18031" at bounding box center [295, 271] width 48 height 10
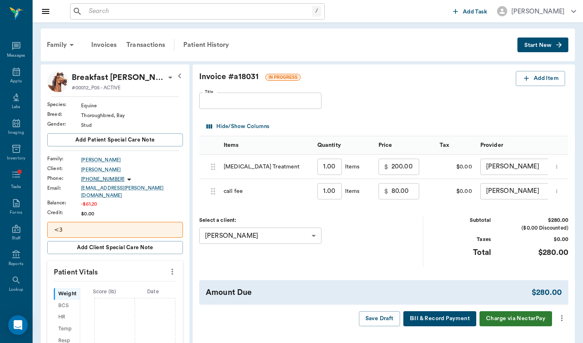
click at [392, 168] on input "200.00" at bounding box center [406, 166] width 28 height 16
drag, startPoint x: 378, startPoint y: 171, endPoint x: 343, endPoint y: 170, distance: 35.0
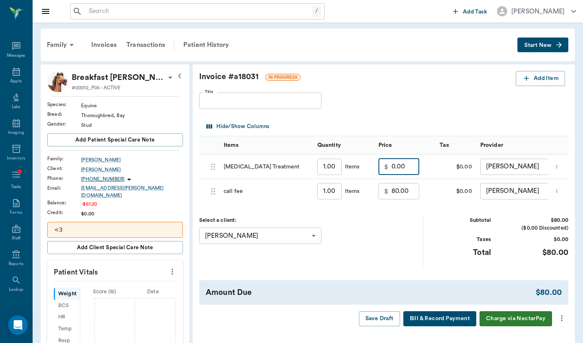
click at [374, 170] on div "$ 0.00 ​" at bounding box center [404, 166] width 61 height 24
click at [392, 167] on input "0.00" at bounding box center [406, 166] width 28 height 16
type input "200.00"
click at [392, 193] on input "80.00" at bounding box center [406, 191] width 28 height 16
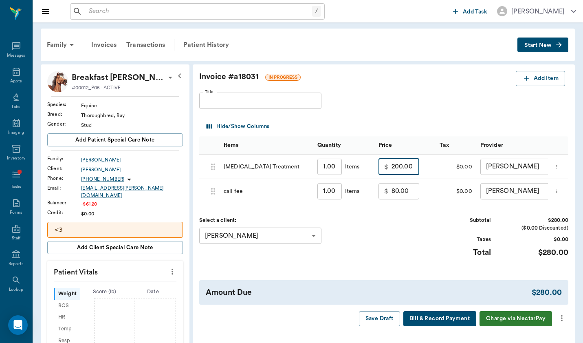
click at [392, 193] on input "80.00" at bounding box center [406, 191] width 28 height 16
type input "0.00"
click at [387, 216] on div "Invoice # a18031 IN PROGRESS Add Item Title Title Hide/Show Columns Items Quant…" at bounding box center [384, 198] width 382 height 268
click at [464, 79] on button "Add Item" at bounding box center [540, 78] width 49 height 15
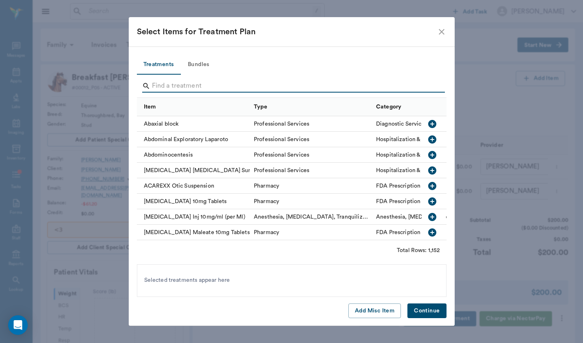
click at [195, 82] on input "Search" at bounding box center [292, 85] width 281 height 13
type input "o"
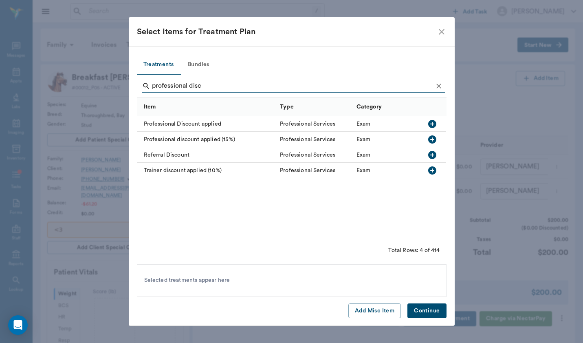
type input "professional disc"
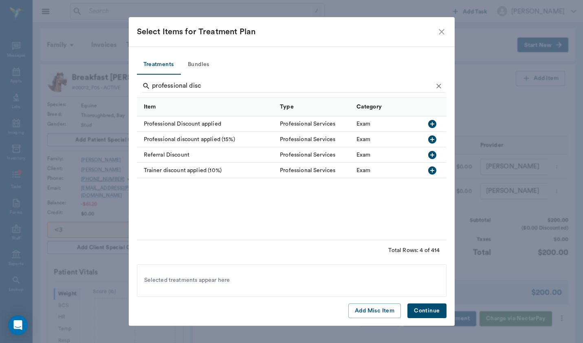
click at [193, 124] on div "Professional Discount applied" at bounding box center [206, 123] width 139 height 15
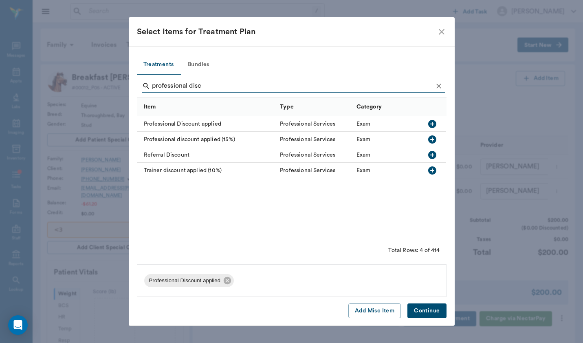
click at [238, 142] on div "Professional discount applied (15%)" at bounding box center [206, 139] width 139 height 15
click at [429, 314] on button "Continue" at bounding box center [426, 310] width 39 height 15
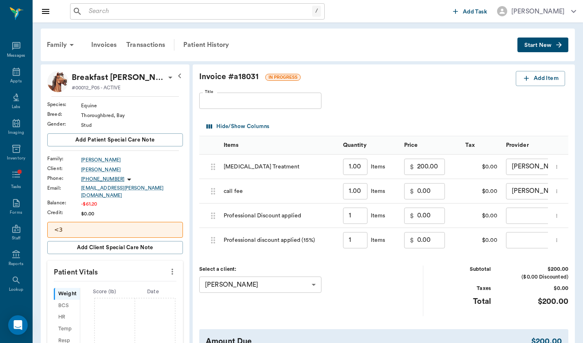
click at [417, 214] on input "0.00" at bounding box center [431, 215] width 28 height 16
type input "-50.00"
click at [426, 265] on div "Select a client: [PERSON_NAME] 64ab7c8f494c47113418dbd3 ​ Subtotal $150.00 ($0.…" at bounding box center [383, 290] width 369 height 50
click at [417, 238] on input "0.00" at bounding box center [431, 240] width 28 height 16
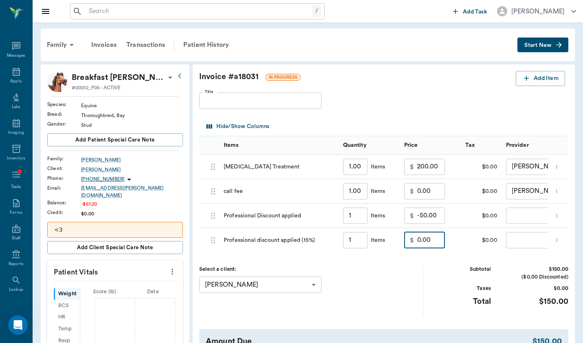
click at [417, 238] on input "0.00" at bounding box center [431, 240] width 28 height 16
click at [440, 295] on div "Total" at bounding box center [460, 301] width 61 height 12
click at [417, 237] on input "15.00" at bounding box center [431, 240] width 28 height 16
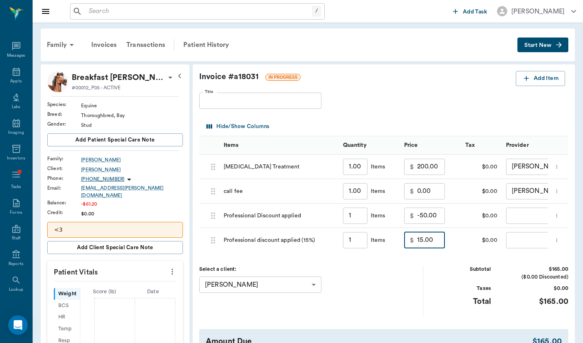
type input "0.00"
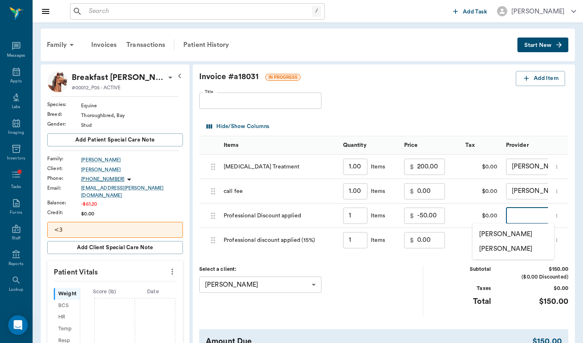
click at [464, 214] on body "/ ​ Add Task [PERSON_NAME] Nectar Messages Appts Labs Imaging Inventory Tasks F…" at bounding box center [291, 306] width 583 height 612
click at [464, 228] on li "[PERSON_NAME]" at bounding box center [513, 234] width 81 height 15
type input "none-649b3e03b5bc7e03f9326794"
click at [464, 237] on body "/ ​ Add Task [PERSON_NAME] Nectar Messages Appts Labs Imaging Inventory Tasks F…" at bounding box center [291, 306] width 583 height 612
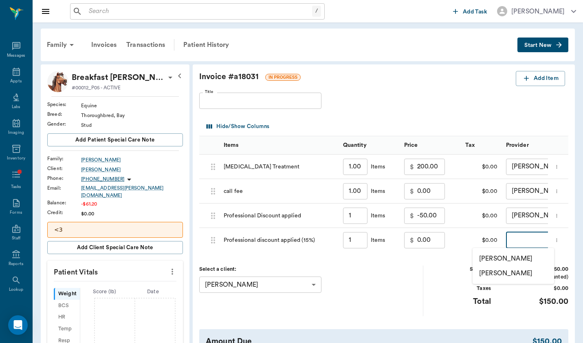
click at [464, 254] on li "[PERSON_NAME]" at bounding box center [513, 258] width 81 height 15
type input "none-649b3e03b5bc7e03f9326794"
click at [417, 240] on input "0.00" at bounding box center [431, 240] width 28 height 16
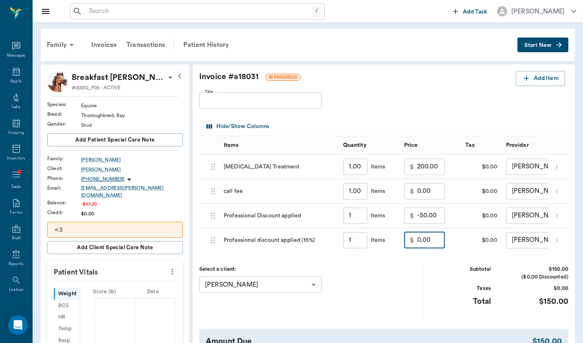
click at [417, 240] on input "0.00" at bounding box center [431, 240] width 28 height 16
type input "-22.50"
click at [408, 300] on div "Select a client: [PERSON_NAME] 64ab7c8f494c47113418dbd3 ​" at bounding box center [311, 290] width 224 height 50
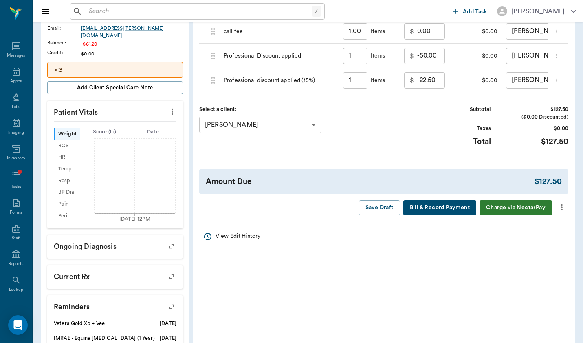
scroll to position [171, 0]
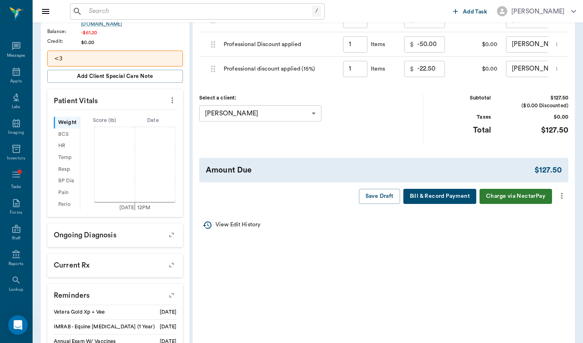
click at [464, 196] on icon "more" at bounding box center [561, 196] width 9 height 10
click at [464, 213] on li "Bill Only" at bounding box center [527, 208] width 81 height 15
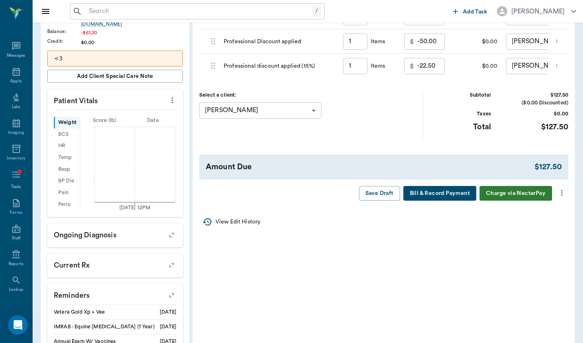
type input "1.00"
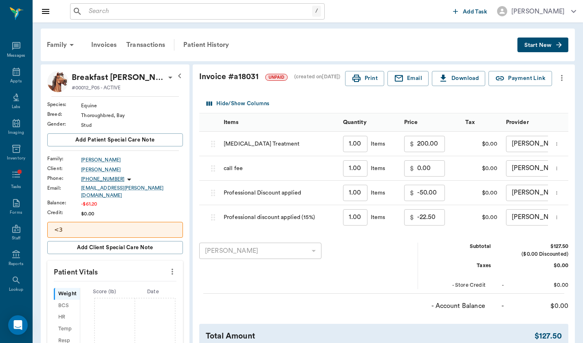
scroll to position [0, 0]
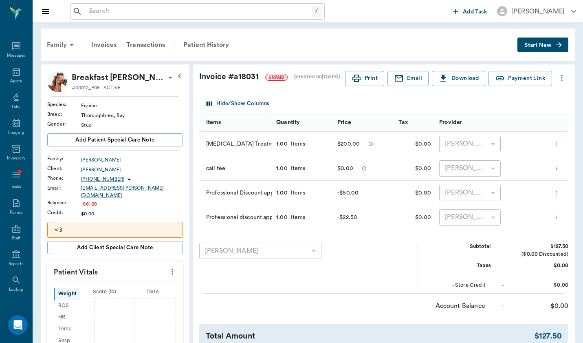
click at [73, 45] on icon at bounding box center [72, 45] width 4 height 2
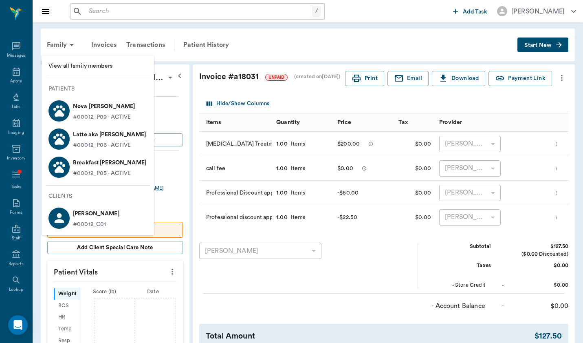
click at [74, 71] on li "View all family members" at bounding box center [98, 66] width 112 height 15
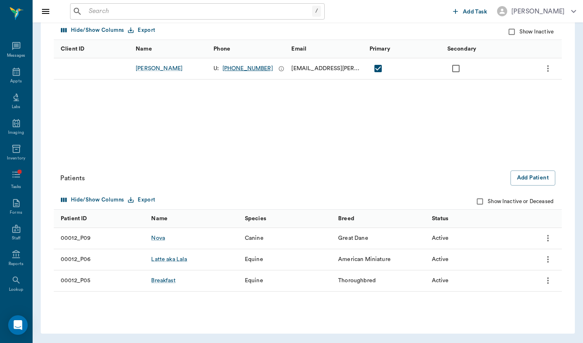
scroll to position [117, 0]
click at [464, 175] on button "Add Patient" at bounding box center [532, 178] width 45 height 15
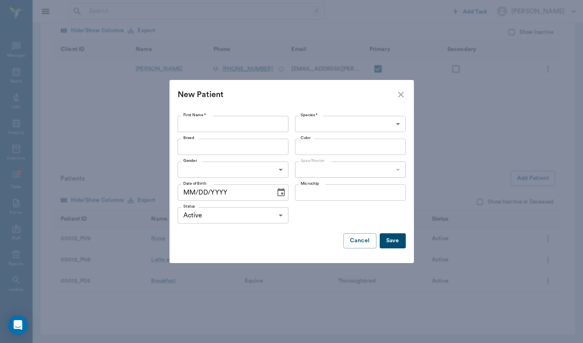
click at [271, 124] on input "First Name *" at bounding box center [233, 124] width 111 height 16
type input "Obi"
click at [349, 130] on body "/ ​ Add Task [PERSON_NAME] Nectar Messages Appts Labs Imaging Inventory Tasks F…" at bounding box center [291, 113] width 583 height 460
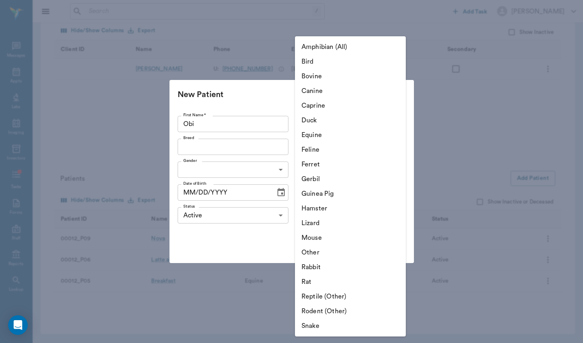
click at [356, 133] on li "Equine" at bounding box center [350, 135] width 111 height 15
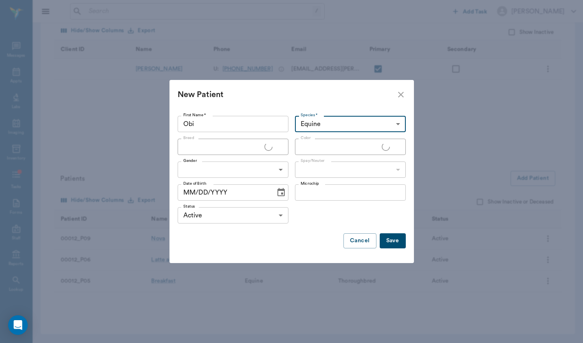
type input "Equine"
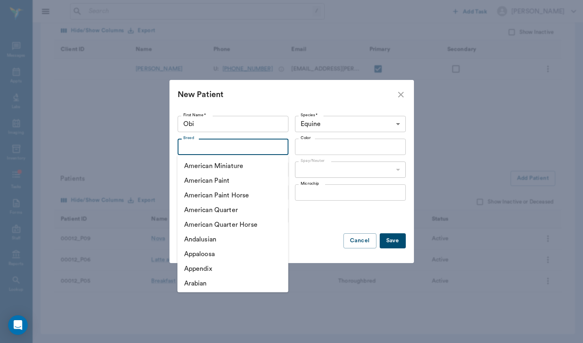
click at [245, 150] on input "Breed" at bounding box center [226, 146] width 92 height 11
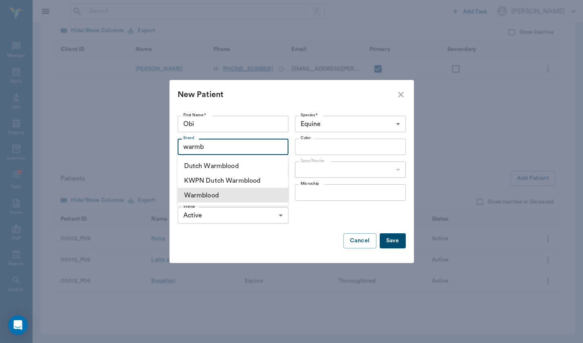
click at [254, 196] on li "Warmblood" at bounding box center [233, 195] width 111 height 15
type input "warmb"
type input "Warmblood"
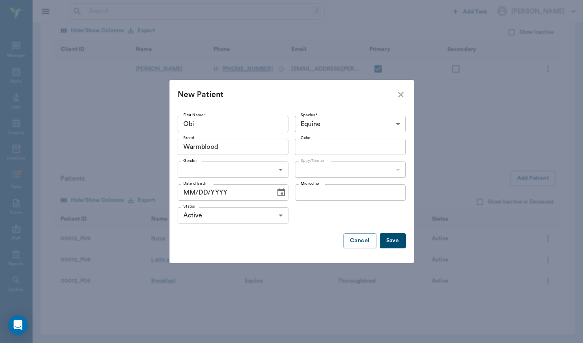
click at [315, 154] on div "Color" at bounding box center [350, 147] width 111 height 16
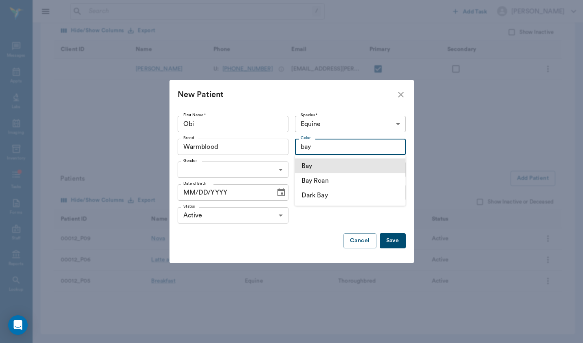
click at [336, 166] on li "Bay" at bounding box center [350, 165] width 111 height 15
type input "bay"
type input "Bay"
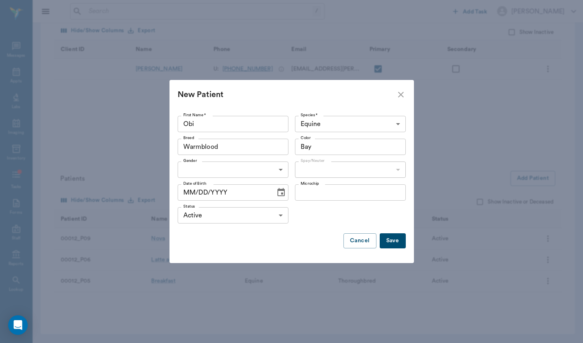
click at [268, 167] on body "/ ​ Add Task [PERSON_NAME] Nectar Messages Appts Labs Imaging Inventory Tasks F…" at bounding box center [291, 113] width 583 height 460
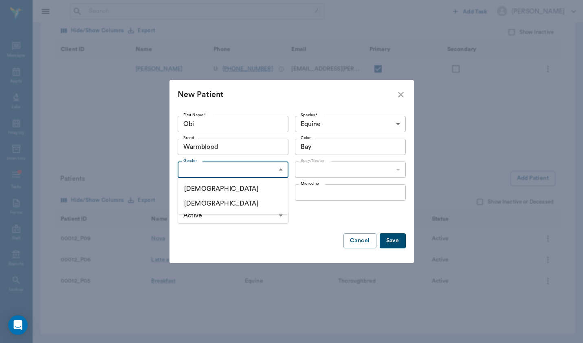
click at [264, 191] on li "[DEMOGRAPHIC_DATA]" at bounding box center [233, 188] width 111 height 15
type input "[DEMOGRAPHIC_DATA]"
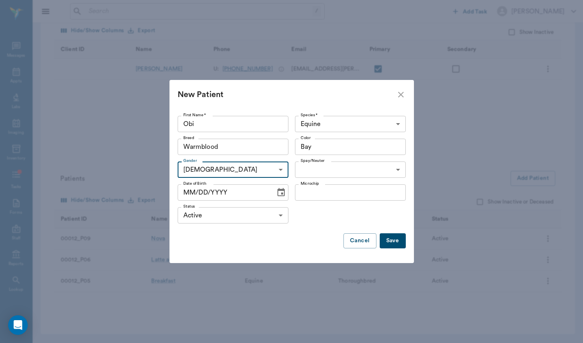
click at [338, 167] on body "/ ​ Add Task [PERSON_NAME] Nectar Messages Appts Labs Imaging Inventory Tasks F…" at bounding box center [291, 113] width 583 height 460
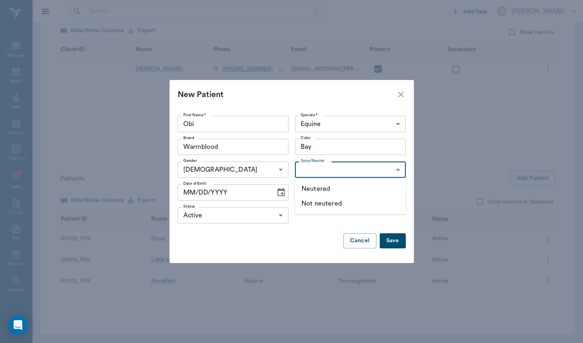
click at [338, 193] on li "Neutered" at bounding box center [350, 188] width 111 height 15
type input "true"
click at [186, 190] on input "MM/DD/YYYY" at bounding box center [224, 192] width 92 height 16
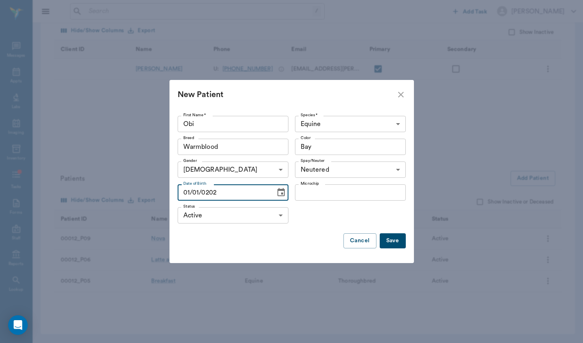
type input "[DATE]"
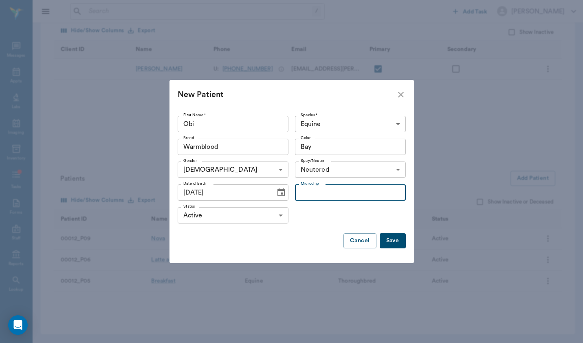
click at [299, 200] on input "Microchip" at bounding box center [350, 192] width 111 height 16
click at [395, 246] on button "Save" at bounding box center [393, 240] width 26 height 15
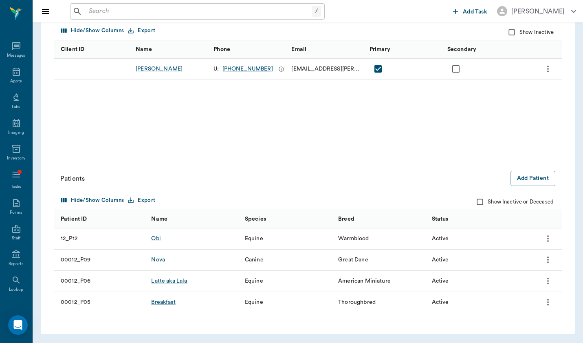
click at [162, 237] on div "Obi" at bounding box center [193, 238] width 93 height 21
click at [154, 235] on div "Obi" at bounding box center [155, 238] width 9 height 8
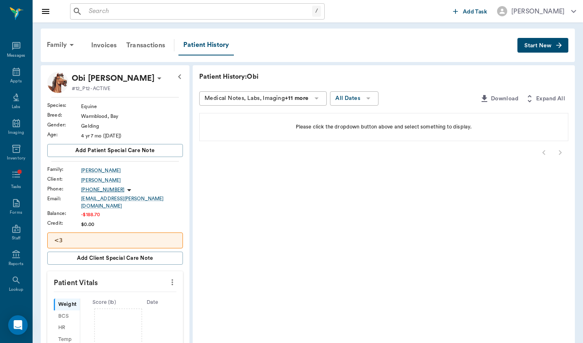
click at [464, 44] on icon "button" at bounding box center [558, 44] width 5 height 5
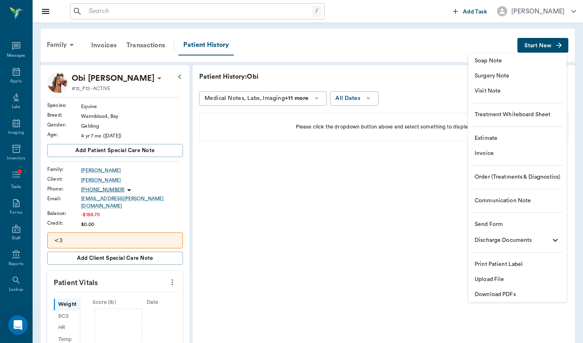
click at [464, 87] on span "Visit Note" at bounding box center [518, 91] width 86 height 9
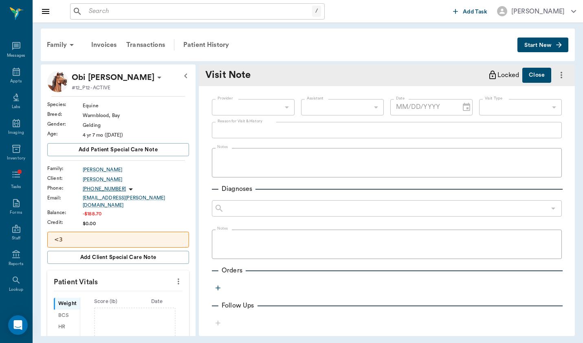
type input "[DATE]"
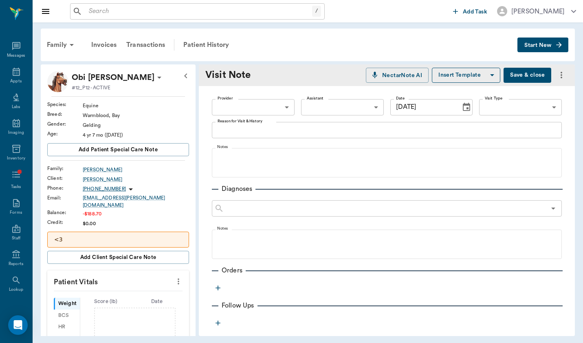
click at [293, 106] on body "/ ​ Add Task [PERSON_NAME] Nectar Messages Appts Labs Imaging Inventory Tasks F…" at bounding box center [291, 171] width 583 height 343
click at [284, 119] on li "[PERSON_NAME]" at bounding box center [253, 126] width 83 height 15
type input "649b3e03b5bc7e03f9326794"
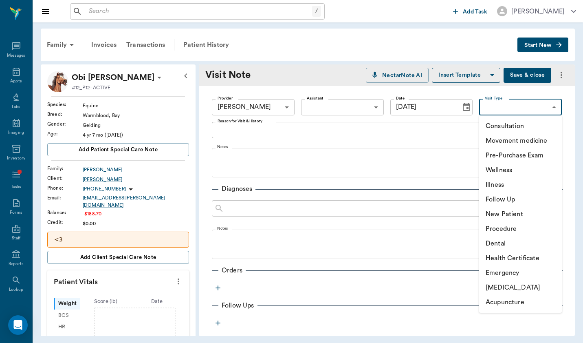
click at [464, 103] on body "/ ​ Add Task [PERSON_NAME] Nectar Messages Appts Labs Imaging Inventory Tasks F…" at bounding box center [291, 171] width 583 height 343
click at [464, 290] on li "[MEDICAL_DATA]" at bounding box center [520, 287] width 83 height 15
type input "65d2c202a8044d23520120ce"
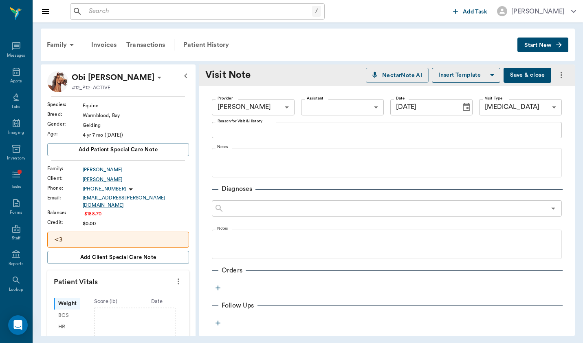
click at [282, 136] on div "x Reason for Visit & History" at bounding box center [387, 130] width 350 height 16
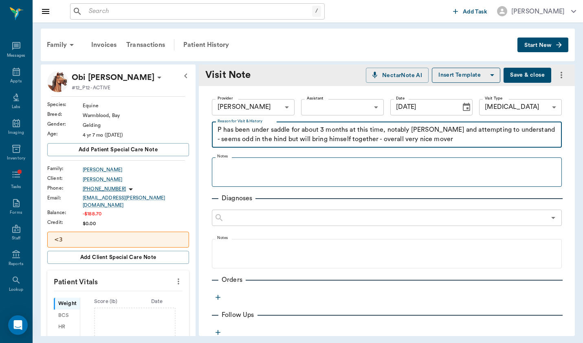
type textarea "P has been under saddle for about 3 months at this time, notably [PERSON_NAME] …"
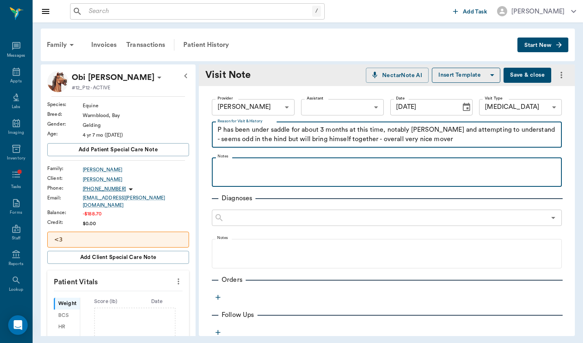
click at [221, 163] on p at bounding box center [387, 166] width 342 height 10
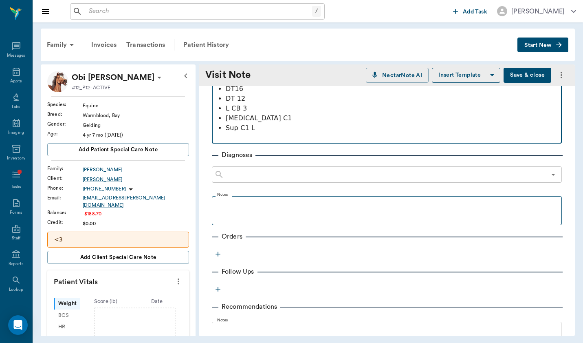
scroll to position [215, 0]
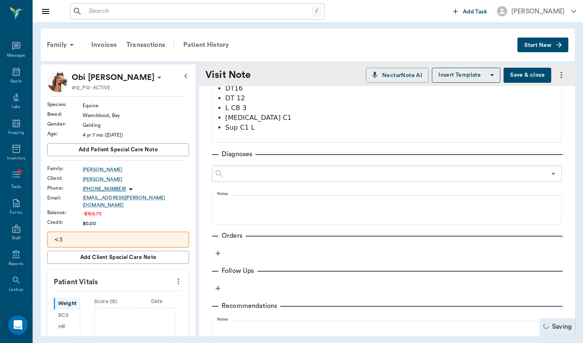
click at [211, 253] on div "Provider [PERSON_NAME] 649b3e03b5bc7e03f9326794 Provider Assistant ​ Assistant …" at bounding box center [387, 147] width 376 height 553
click at [217, 253] on icon "button" at bounding box center [218, 253] width 5 height 5
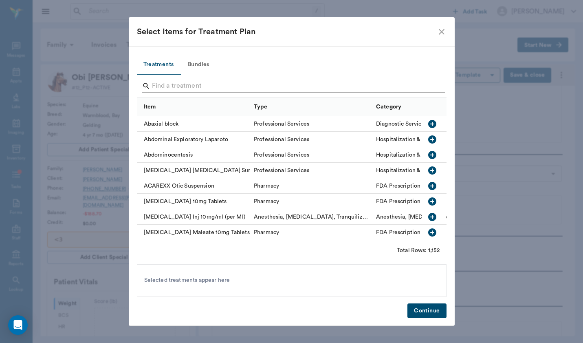
click at [196, 84] on input "Search" at bounding box center [292, 85] width 281 height 13
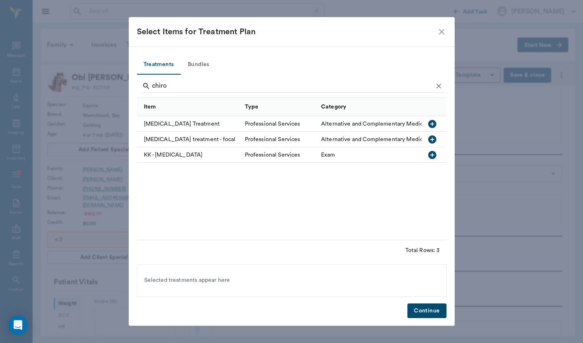
click at [197, 121] on div "[MEDICAL_DATA] Treatment" at bounding box center [189, 123] width 104 height 15
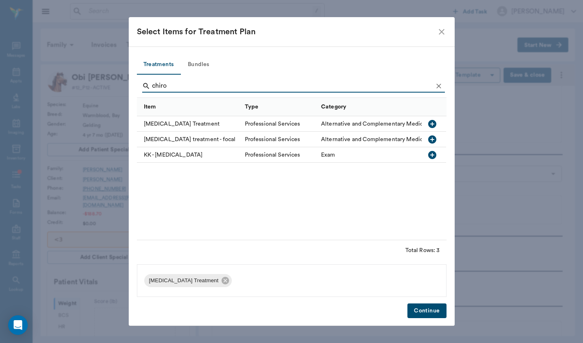
drag, startPoint x: 171, startPoint y: 90, endPoint x: 172, endPoint y: 85, distance: 5.3
click at [172, 85] on input "chiro" at bounding box center [292, 85] width 281 height 13
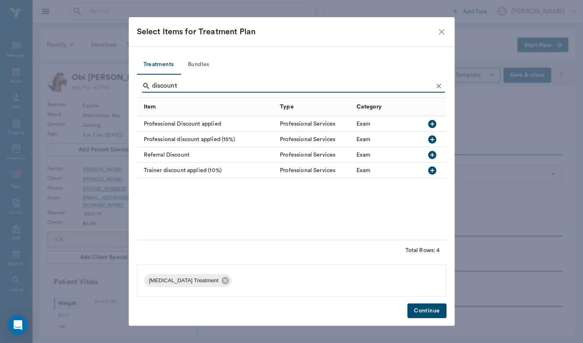
type input "discount"
click at [223, 139] on div "Professional discount applied (15%)" at bounding box center [206, 139] width 139 height 15
click at [182, 128] on div "Professional Discount applied" at bounding box center [206, 123] width 139 height 15
click at [422, 319] on div "Treatments Bundles discount Item Type Category Professional Discount applied Pr…" at bounding box center [292, 185] width 326 height 279
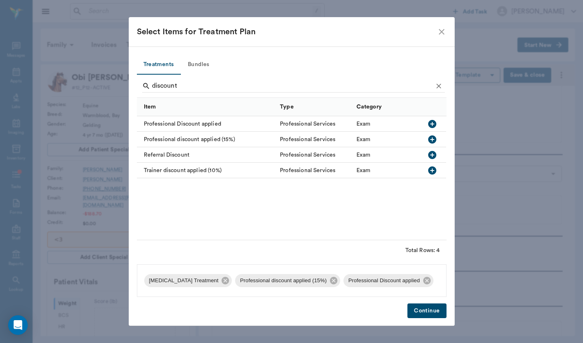
click at [430, 312] on button "Continue" at bounding box center [426, 310] width 39 height 15
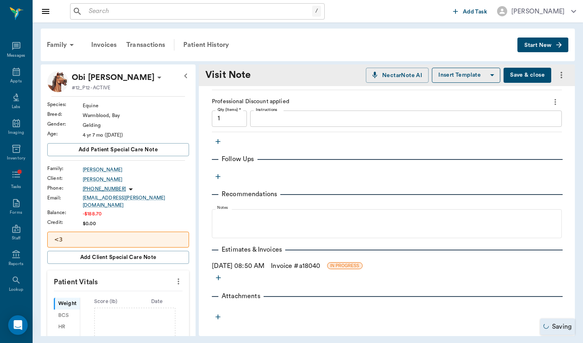
scroll to position [455, 0]
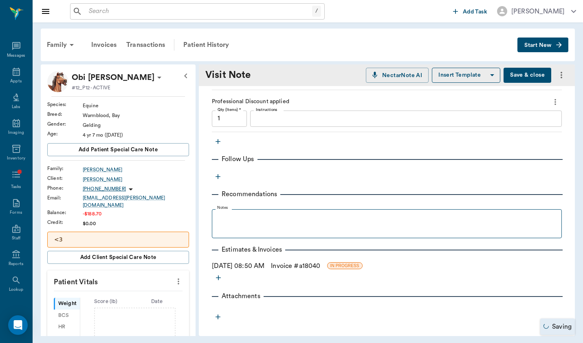
click at [257, 233] on fieldset "Notes" at bounding box center [387, 221] width 350 height 33
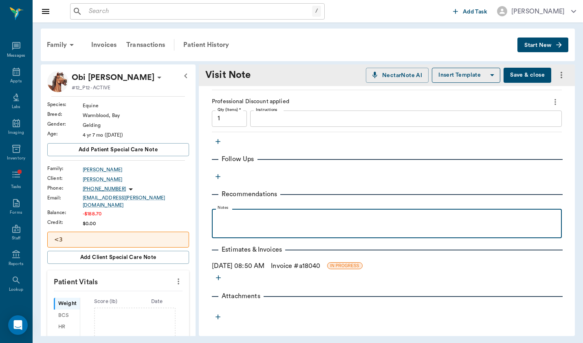
click at [253, 225] on div at bounding box center [387, 223] width 342 height 20
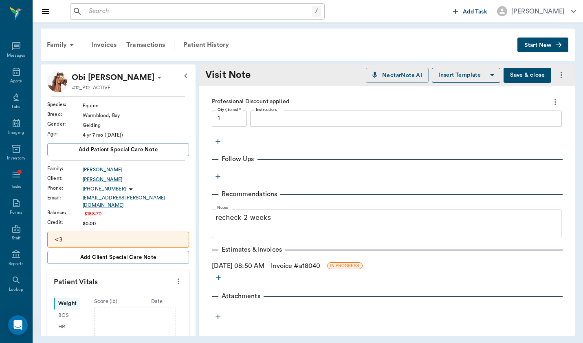
click at [294, 264] on link "Invoice # a18040" at bounding box center [295, 266] width 49 height 10
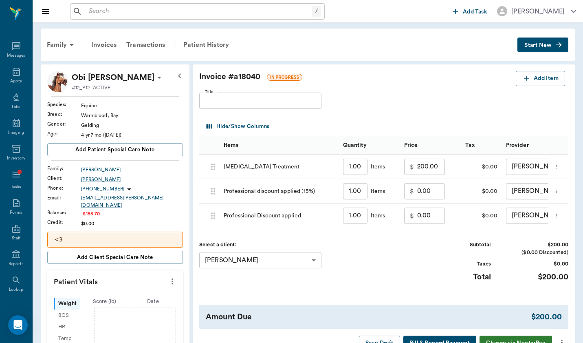
click at [417, 191] on input "0.00" at bounding box center [431, 191] width 28 height 16
type input "-50.00"
click at [417, 215] on input "0.00" at bounding box center [431, 215] width 28 height 16
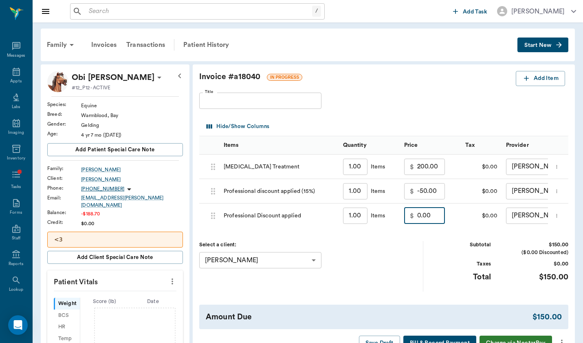
click at [417, 215] on input "0.00" at bounding box center [431, 215] width 28 height 16
type input "-22.50"
click at [414, 241] on div "Select a client: [PERSON_NAME] 64ab7c8f494c47113418dbd3 ​" at bounding box center [311, 266] width 224 height 50
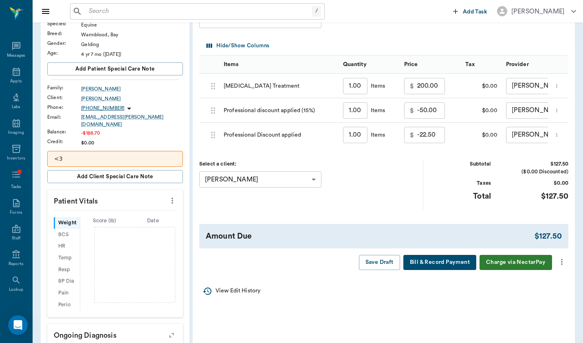
scroll to position [121, 0]
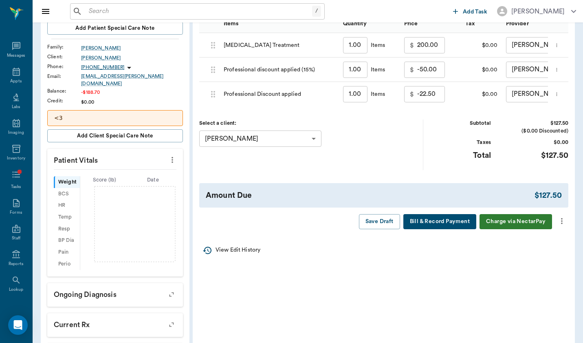
click at [464, 222] on icon "more" at bounding box center [561, 221] width 9 height 10
click at [464, 240] on li "Bill Only" at bounding box center [527, 233] width 81 height 15
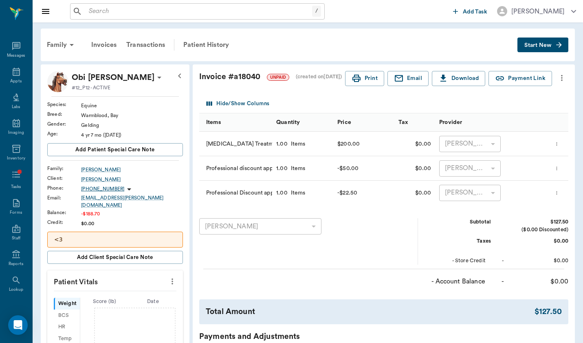
scroll to position [0, 0]
click at [204, 49] on div "Patient History" at bounding box center [205, 45] width 55 height 20
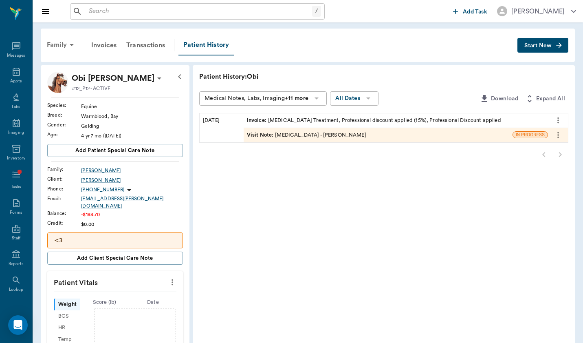
click at [58, 48] on div "Family" at bounding box center [62, 45] width 40 height 20
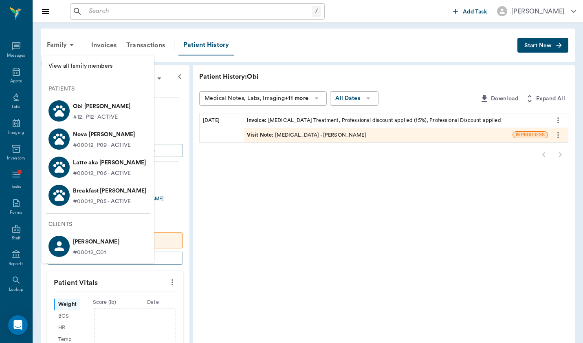
click at [100, 200] on p "#00012_P05 - ACTIVE" at bounding box center [102, 201] width 58 height 9
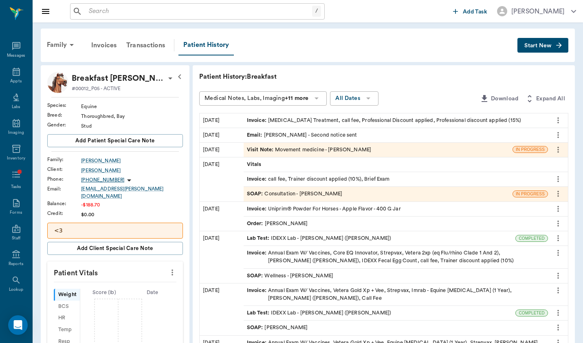
click at [275, 152] on div "Visit Note : Movement medicine - [PERSON_NAME]" at bounding box center [309, 150] width 125 height 8
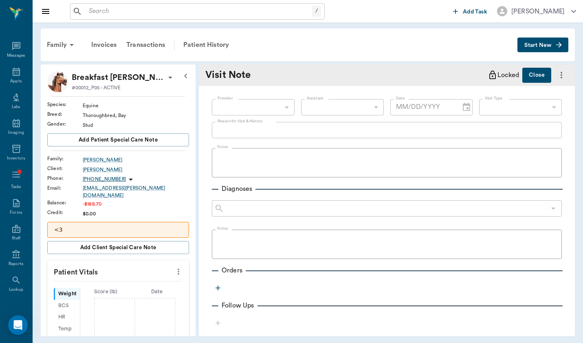
type input "649b3e03b5bc7e03f9326794"
type input "[DATE]"
type input "6656c4aef87a612ea34fb244"
type textarea "O noted p seems stiff coming out RH - works out of it, but otherwise is doing w…"
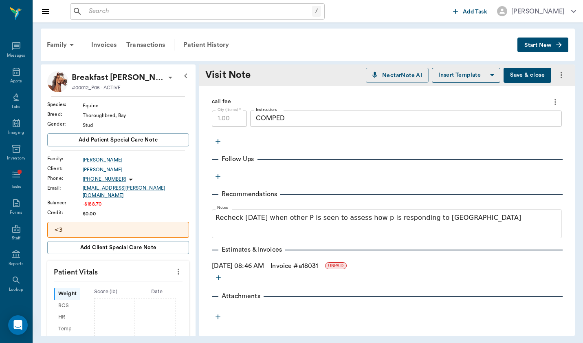
scroll to position [492, 0]
click at [218, 145] on icon "button" at bounding box center [218, 141] width 8 height 8
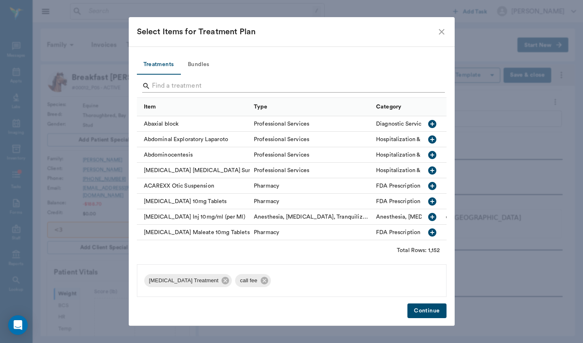
click at [200, 85] on input "Search" at bounding box center [292, 85] width 281 height 13
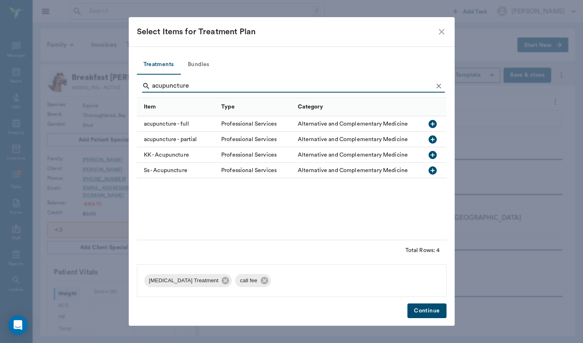
type input "acupuncture"
drag, startPoint x: 200, startPoint y: 85, endPoint x: 189, endPoint y: 125, distance: 41.7
click at [189, 125] on div "acupuncture - full" at bounding box center [177, 123] width 81 height 15
drag, startPoint x: 210, startPoint y: 176, endPoint x: 428, endPoint y: 313, distance: 257.6
click at [428, 313] on button "Continue" at bounding box center [426, 310] width 39 height 15
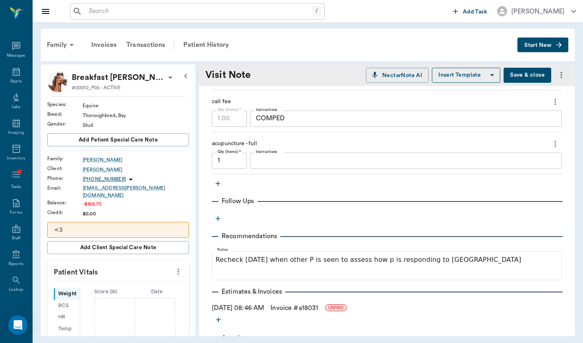
click at [300, 158] on textarea "Instructions" at bounding box center [406, 160] width 300 height 9
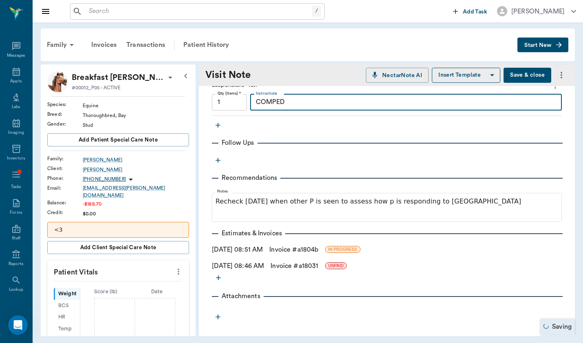
scroll to position [550, 0]
type textarea "COMPED"
click at [293, 266] on link "Invoice # a18031" at bounding box center [295, 266] width 48 height 10
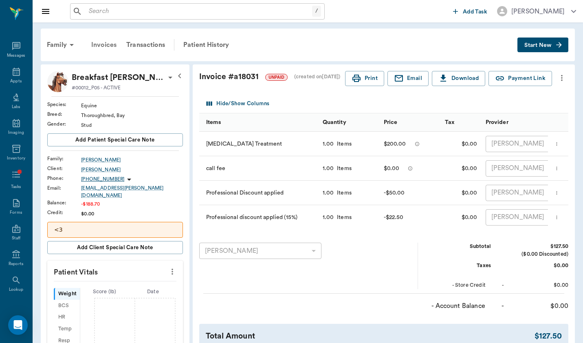
click at [110, 47] on div "Invoices" at bounding box center [103, 45] width 35 height 20
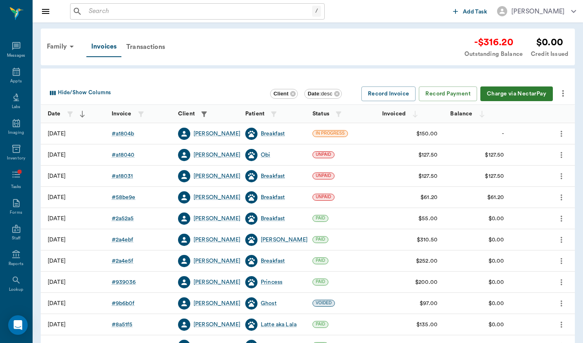
click at [464, 132] on icon "more" at bounding box center [561, 134] width 9 height 10
click at [464, 141] on li "View" at bounding box center [526, 147] width 81 height 15
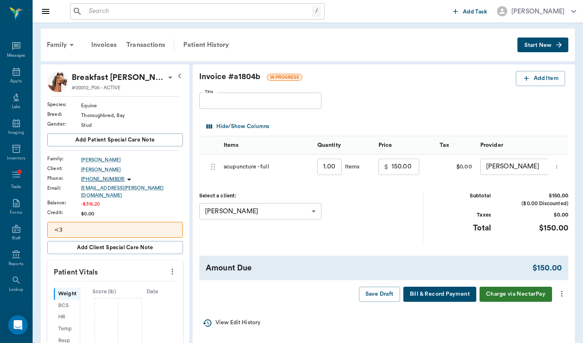
click at [464, 290] on icon "more" at bounding box center [562, 293] width 2 height 6
click at [464, 323] on span "Delete Draft Invoice" at bounding box center [527, 321] width 68 height 9
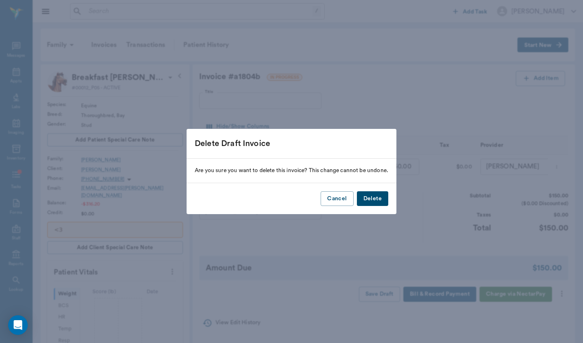
click at [380, 194] on button "Delete" at bounding box center [372, 198] width 31 height 15
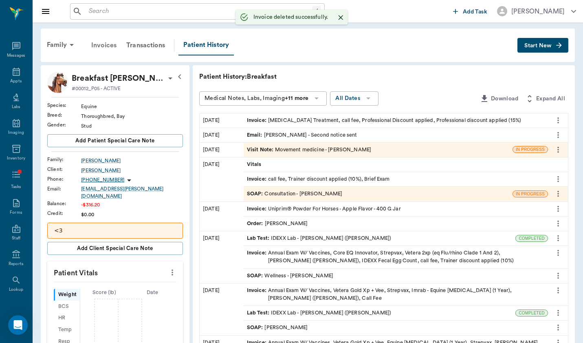
click at [117, 53] on div "Invoices" at bounding box center [103, 45] width 35 height 20
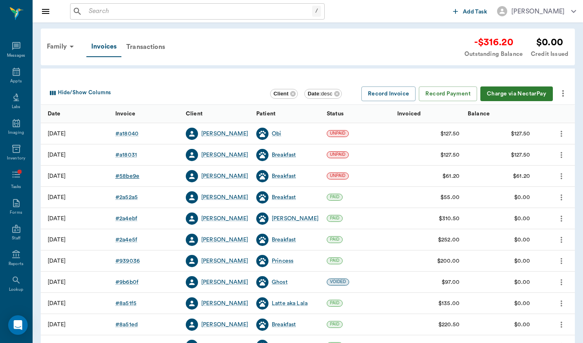
click at [126, 176] on div "# 58be9e" at bounding box center [127, 176] width 24 height 8
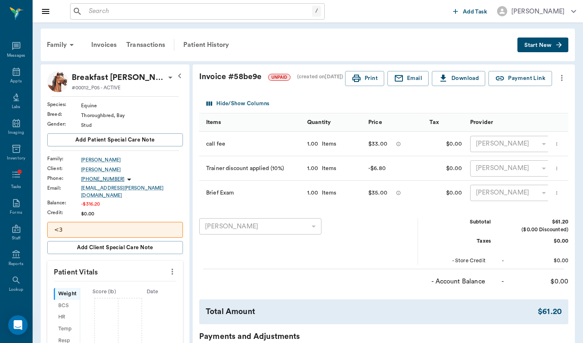
click at [464, 55] on div "Family Invoices Transactions Patient History Start New" at bounding box center [308, 45] width 534 height 33
click at [464, 47] on icon "button" at bounding box center [559, 45] width 8 height 8
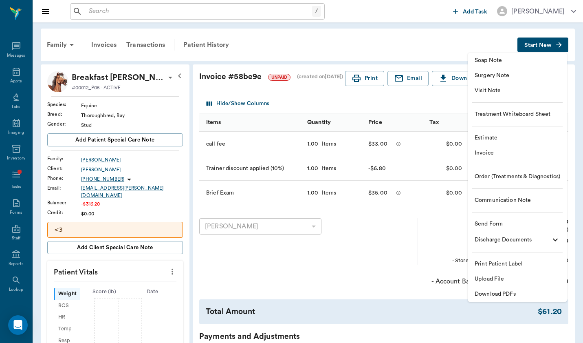
click at [464, 176] on span "Order (Treatments & Diagnostics)" at bounding box center [518, 176] width 86 height 9
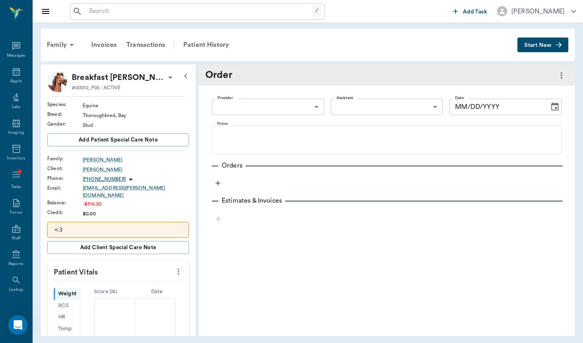
type input "[DATE]"
click at [277, 102] on body "/ ​ Add Task [PERSON_NAME] Nectar Messages Appts Labs Imaging Inventory Tasks F…" at bounding box center [291, 171] width 583 height 343
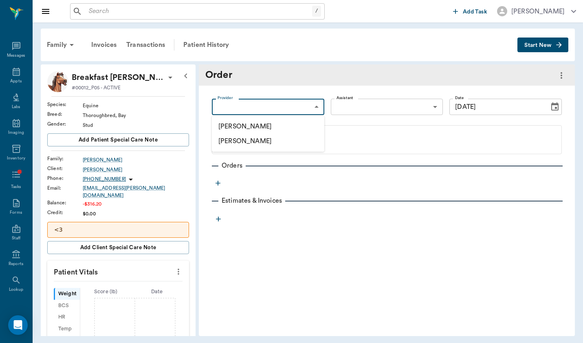
click at [277, 131] on li "[PERSON_NAME]" at bounding box center [268, 126] width 112 height 15
type input "649b3e03b5bc7e03f9326794"
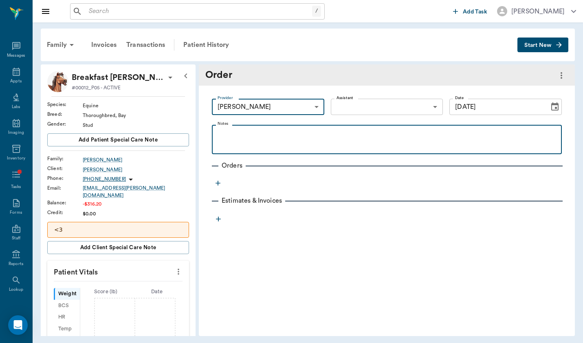
click at [390, 140] on div at bounding box center [387, 139] width 342 height 20
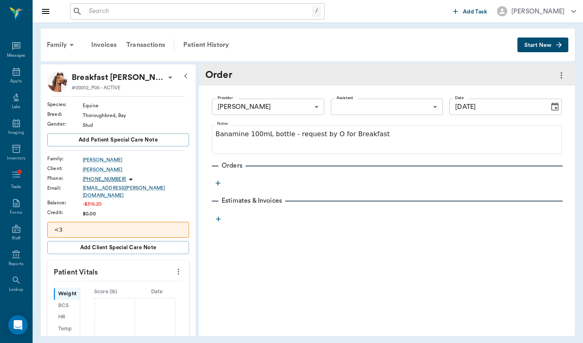
click at [222, 181] on button "button" at bounding box center [218, 183] width 12 height 12
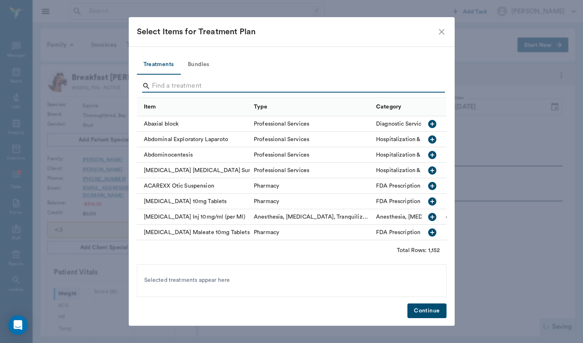
click at [235, 87] on input "Search" at bounding box center [292, 85] width 281 height 13
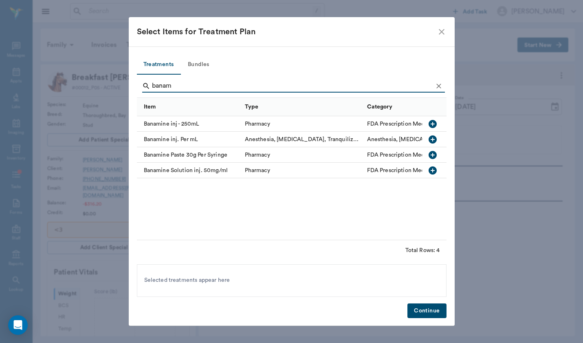
type input "banam"
click at [207, 172] on div "Banamine Solution inj. 50mg/ml" at bounding box center [189, 170] width 104 height 15
click at [425, 311] on button "Continue" at bounding box center [426, 310] width 39 height 15
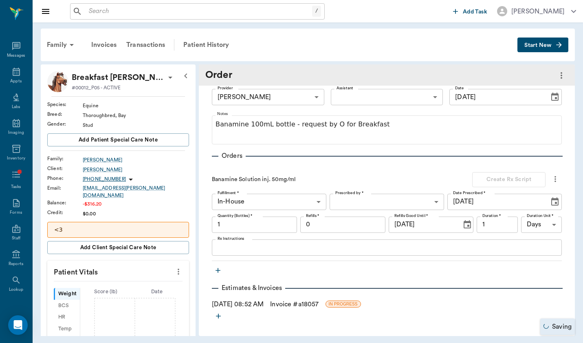
scroll to position [10, 0]
click at [375, 205] on body "/ ​ Add Task [PERSON_NAME] Nectar Messages Appts Labs Imaging Inventory Tasks F…" at bounding box center [291, 171] width 583 height 343
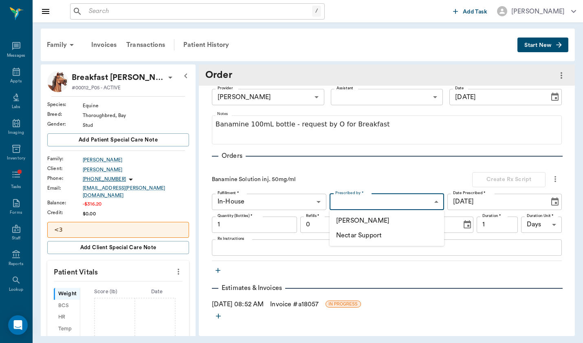
click at [376, 222] on li "[PERSON_NAME]" at bounding box center [387, 220] width 114 height 15
type input "649b3e03b5bc7e03f9326794"
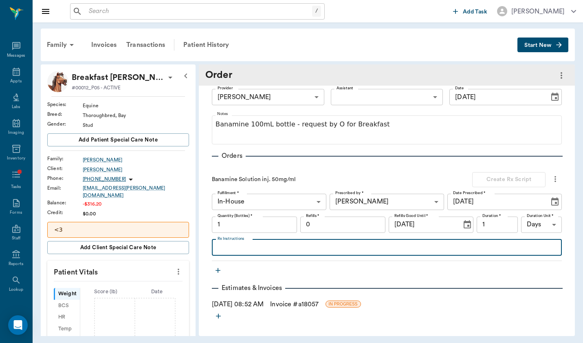
click at [299, 249] on textarea "Rx Instructions" at bounding box center [387, 246] width 339 height 9
type textarea "Give 1000Lb dose (10ml) by mouth every 12 hours for 3 days"
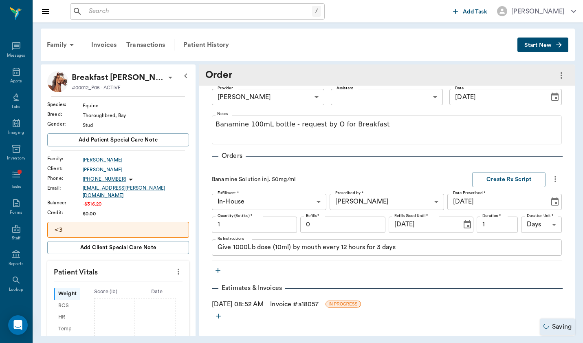
click at [298, 304] on link "Invoice # a18057" at bounding box center [294, 304] width 48 height 10
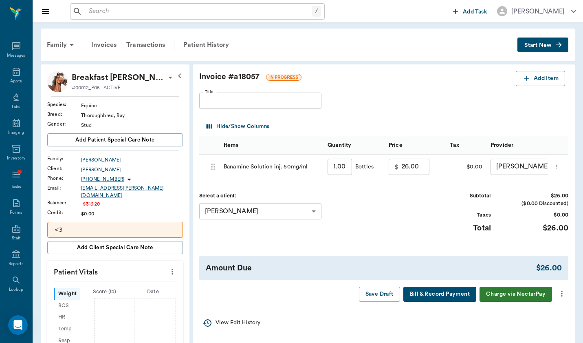
click at [464, 287] on button "more" at bounding box center [561, 293] width 13 height 14
click at [464, 305] on span "Bill Only" at bounding box center [527, 306] width 68 height 9
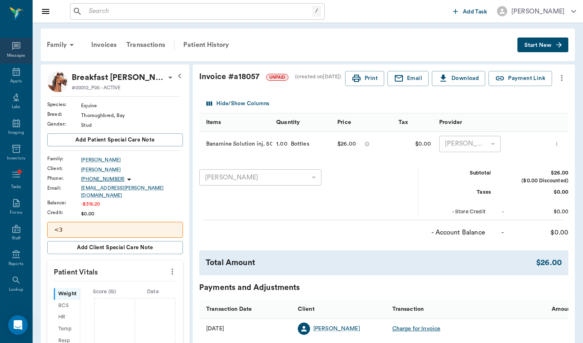
click at [19, 51] on div "Messages" at bounding box center [16, 51] width 32 height 26
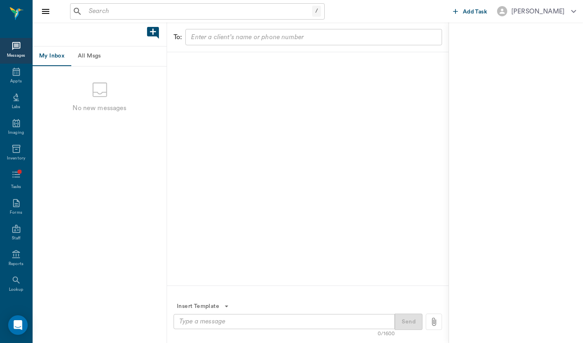
click at [74, 51] on button "All Msgs" at bounding box center [89, 56] width 37 height 20
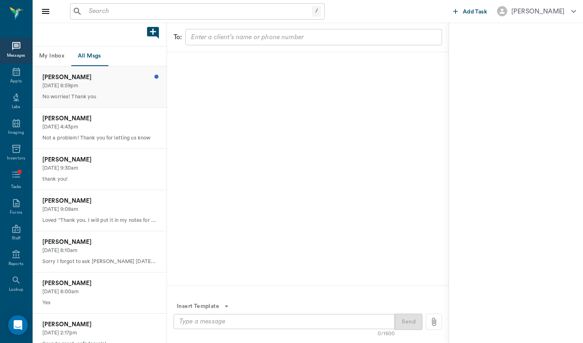
click at [123, 90] on div "[PERSON_NAME] [DATE] 8:59pm No worries! Thank you" at bounding box center [100, 86] width 134 height 41
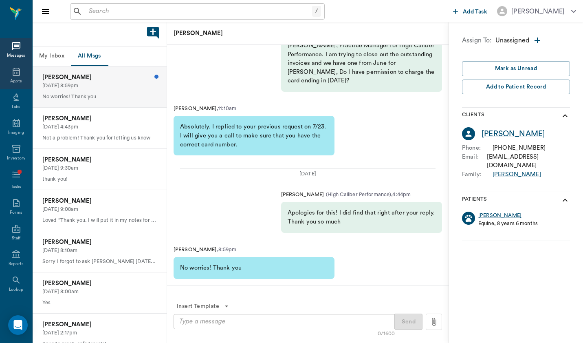
click at [25, 73] on div "Appts" at bounding box center [16, 77] width 32 height 26
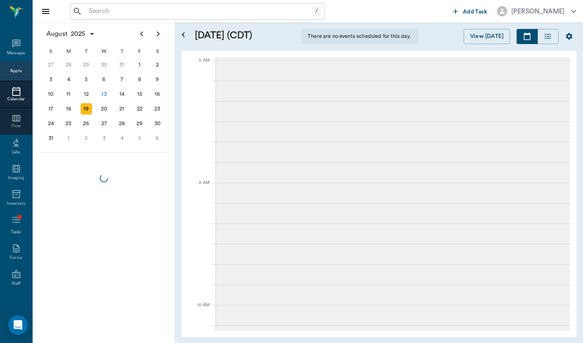
scroll to position [1, 0]
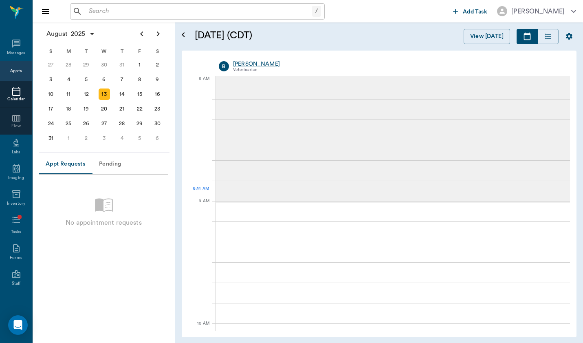
click at [175, 8] on input "text" at bounding box center [199, 11] width 227 height 11
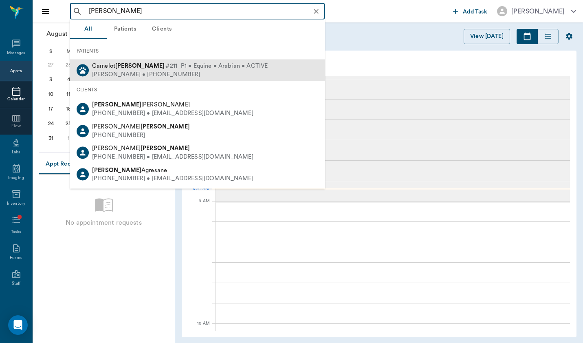
click at [163, 75] on div "[PERSON_NAME] • [PHONE_NUMBER]" at bounding box center [180, 74] width 176 height 9
type input "[PERSON_NAME]"
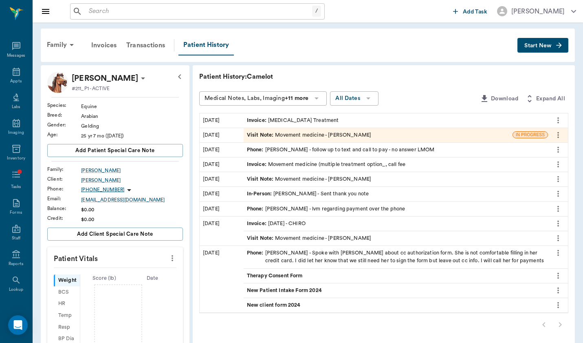
click at [123, 17] on input "text" at bounding box center [199, 11] width 227 height 11
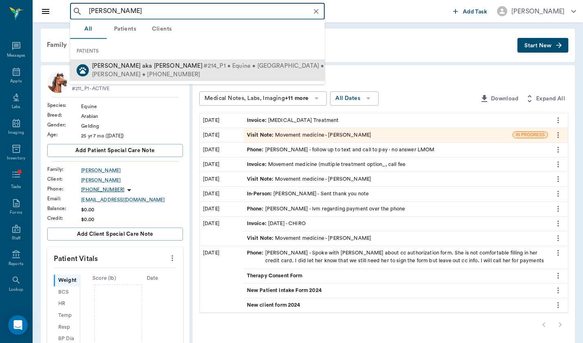
click at [122, 71] on div "[PERSON_NAME] • [PHONE_NUMBER]" at bounding box center [219, 74] width 255 height 9
type input "[PERSON_NAME]"
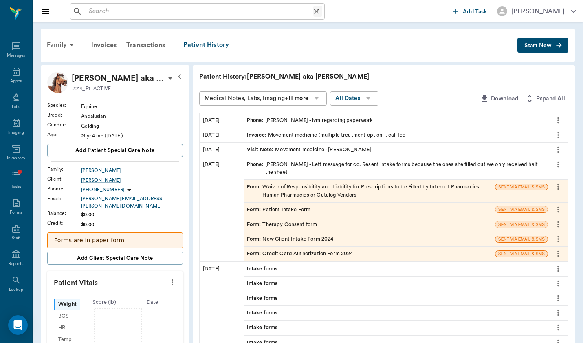
click at [130, 14] on input "text" at bounding box center [200, 11] width 228 height 11
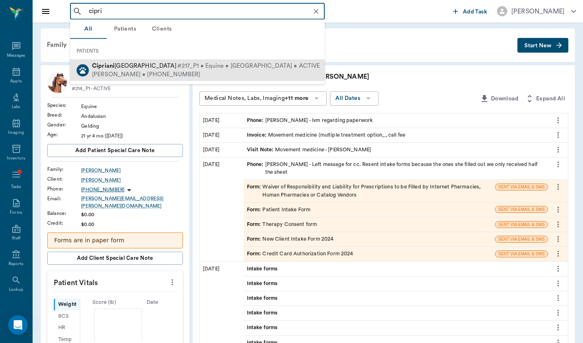
click at [118, 74] on div "[PERSON_NAME] • [PHONE_NUMBER]" at bounding box center [206, 74] width 228 height 9
type input "cipri"
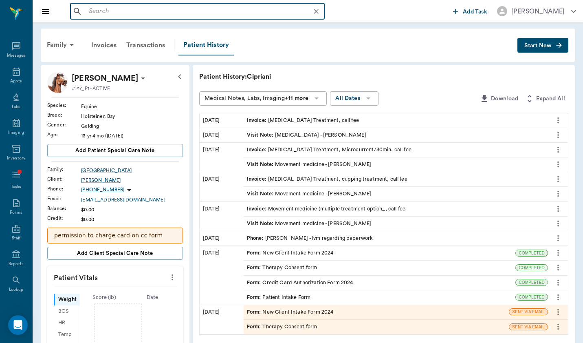
click at [137, 12] on input "text" at bounding box center [204, 11] width 237 height 11
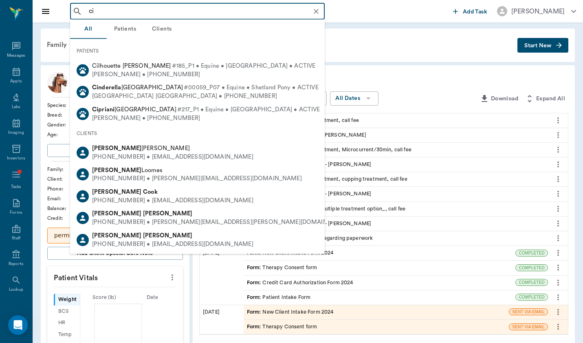
type input "c"
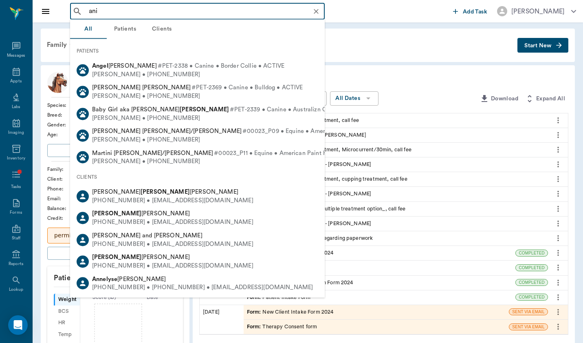
type input "ani"
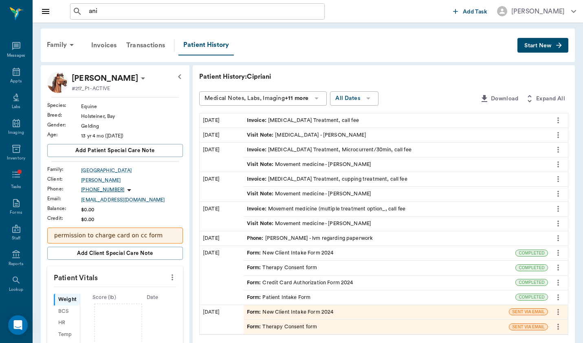
click at [366, 66] on div "Patient History: Cipriani Medical Notes, Labs, Imaging +11 more All Dates Downl…" at bounding box center [384, 307] width 382 height 484
click at [113, 11] on input "ani" at bounding box center [204, 11] width 237 height 11
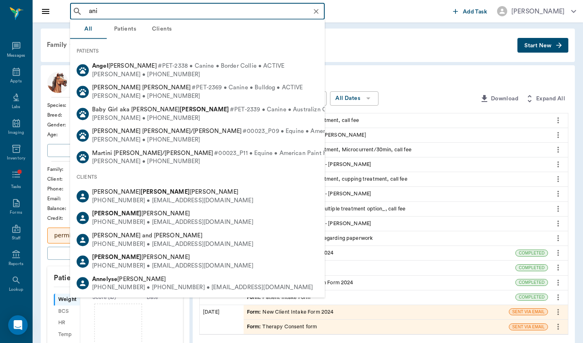
click at [113, 11] on input "ani" at bounding box center [204, 11] width 237 height 11
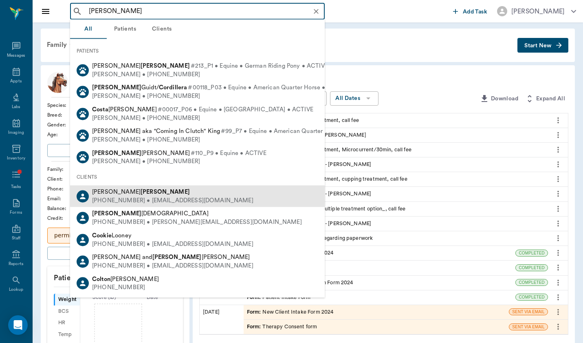
click at [149, 198] on div "[PHONE_NUMBER] • [EMAIL_ADDRESS][DOMAIN_NAME]" at bounding box center [172, 200] width 161 height 9
type input "[PERSON_NAME]"
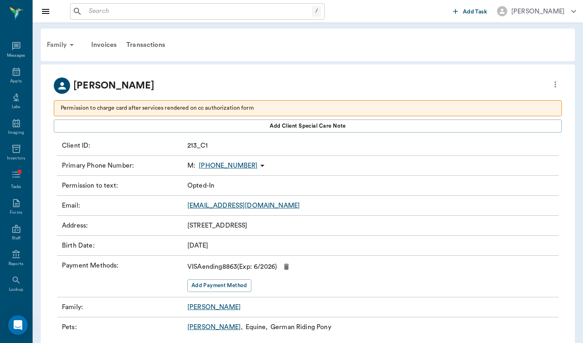
click at [59, 37] on div "Family" at bounding box center [62, 45] width 40 height 20
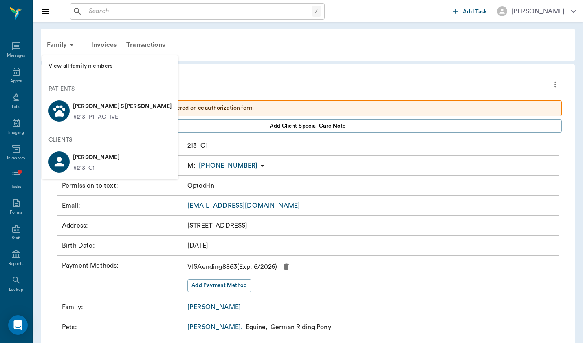
click at [95, 128] on div "Patients [PERSON_NAME] S [PERSON_NAME] #213_P1 - ACTIVE" at bounding box center [110, 107] width 136 height 44
click at [96, 116] on p "#213_P1 - ACTIVE" at bounding box center [95, 117] width 45 height 9
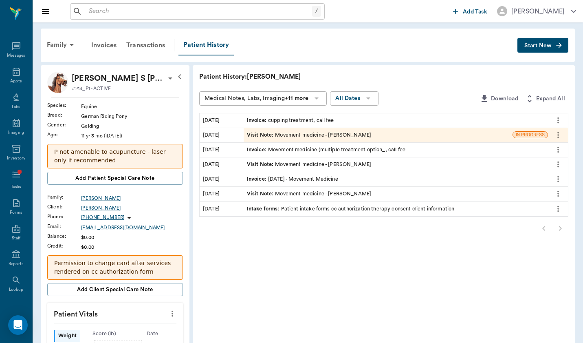
click at [121, 12] on input "text" at bounding box center [199, 11] width 227 height 11
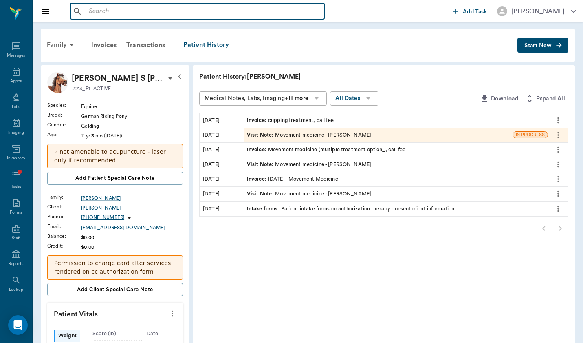
click at [291, 137] on div "Visit Note : Movement medicine - [PERSON_NAME]" at bounding box center [309, 135] width 125 height 8
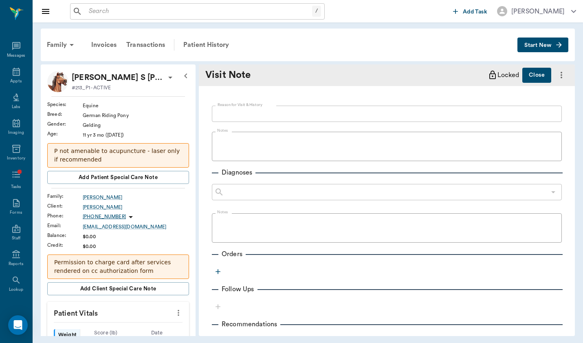
type textarea "O noted some concern regarding discomfort along the R [MEDICAL_DATA] (behind sa…"
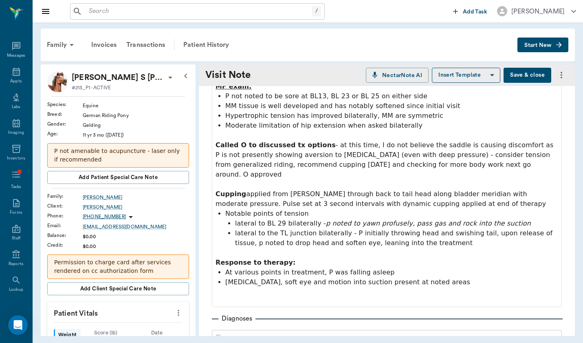
scroll to position [100, 0]
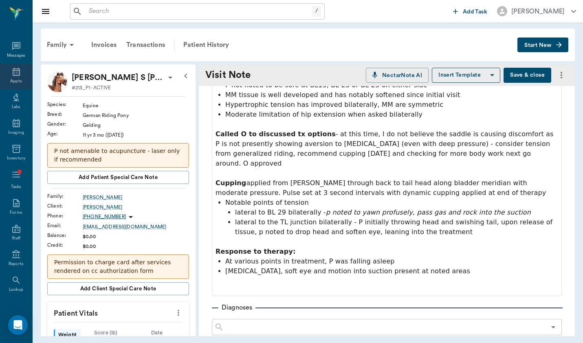
click at [13, 75] on icon at bounding box center [16, 72] width 7 height 8
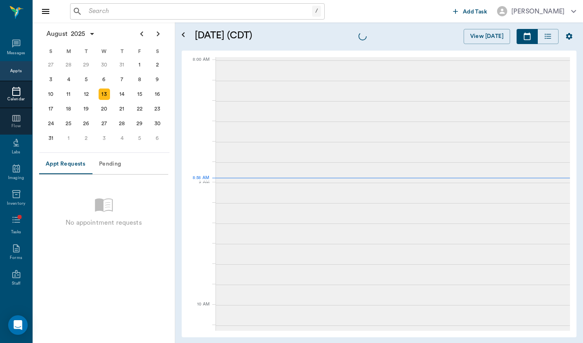
scroll to position [1, 0]
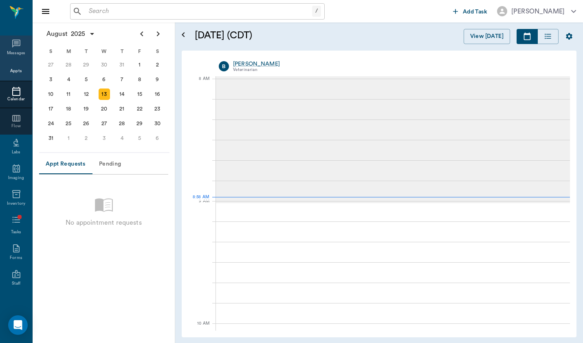
click at [21, 46] on icon at bounding box center [16, 44] width 10 height 10
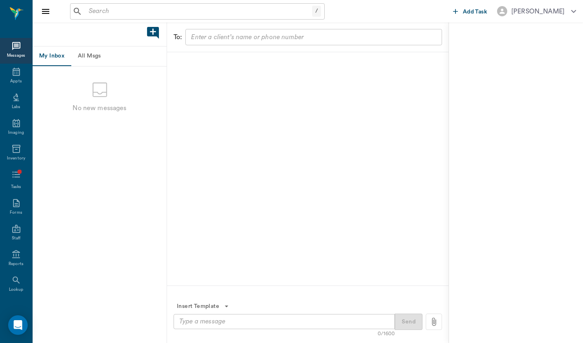
click at [95, 60] on button "All Msgs" at bounding box center [89, 56] width 37 height 20
